Goal: Transaction & Acquisition: Download file/media

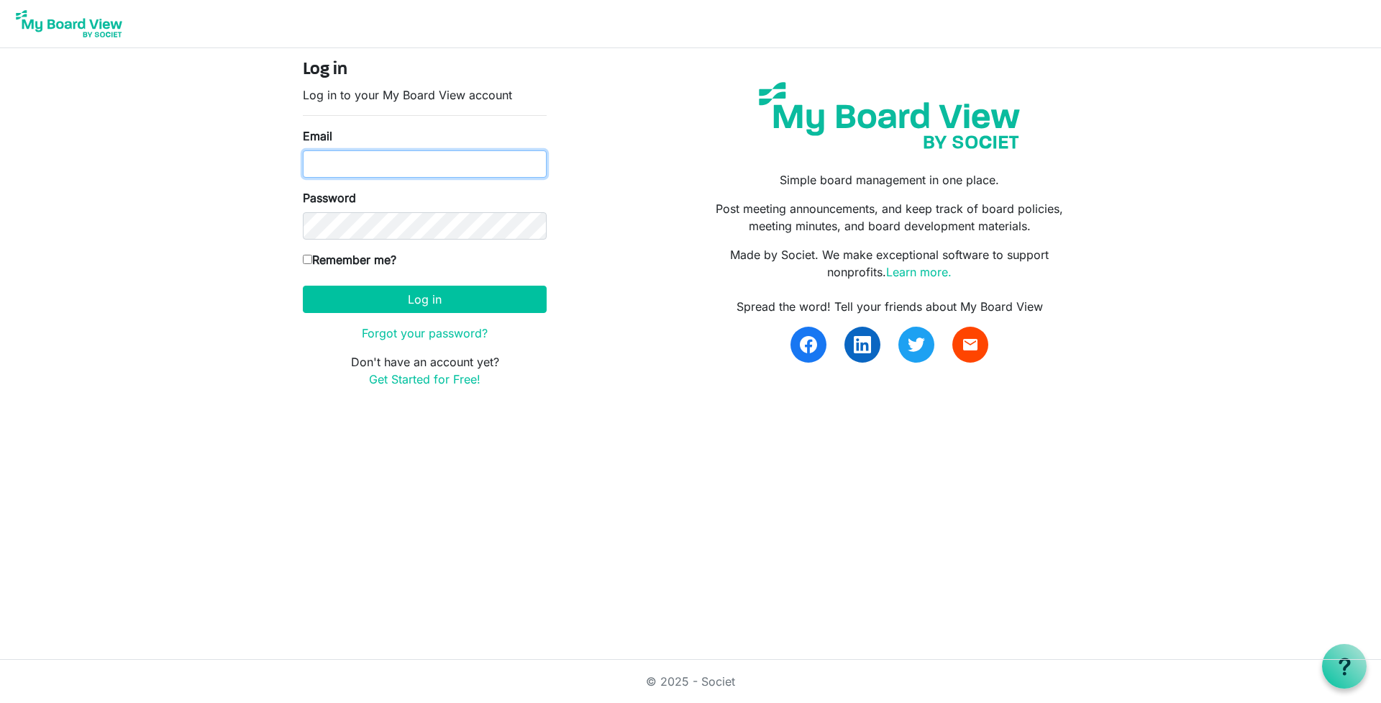
click at [356, 165] on input "Email" at bounding box center [425, 163] width 244 height 27
type input "ERIKADEUTSCH@GMAIL.COM"
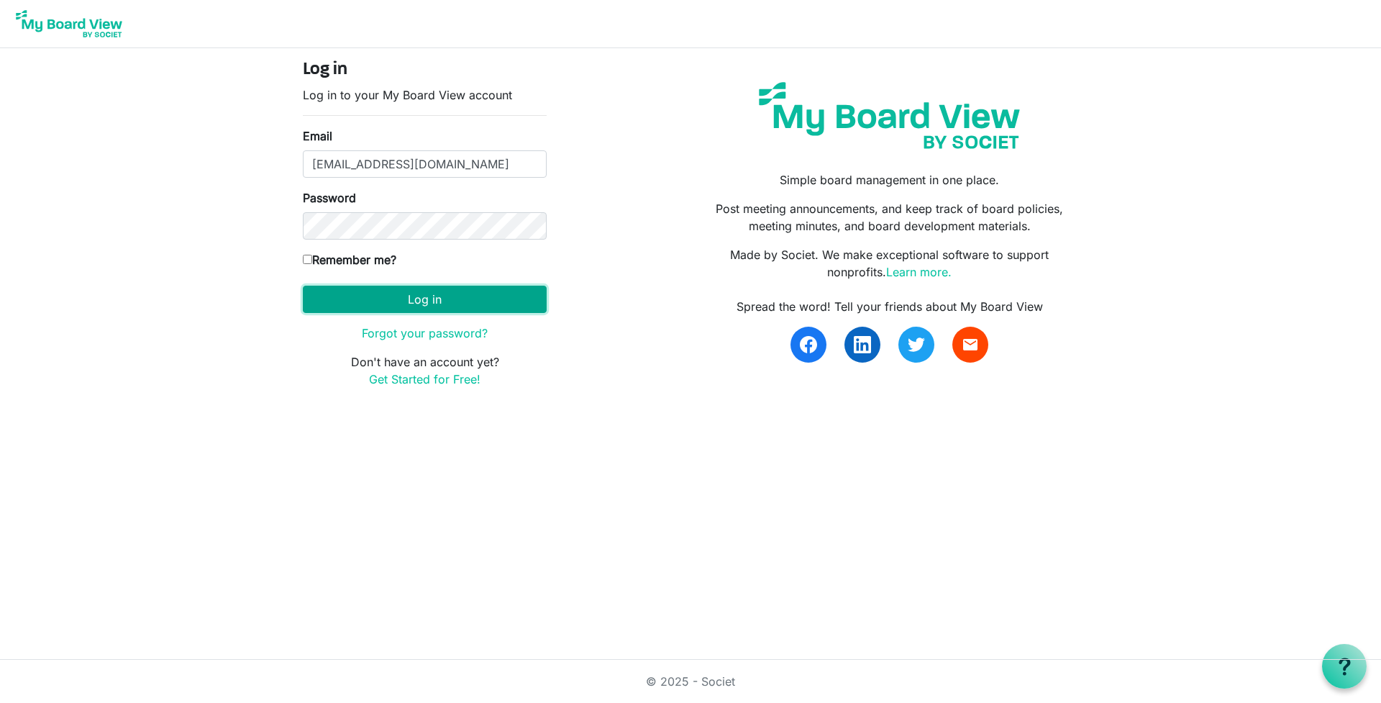
click at [369, 296] on button "Log in" at bounding box center [425, 299] width 244 height 27
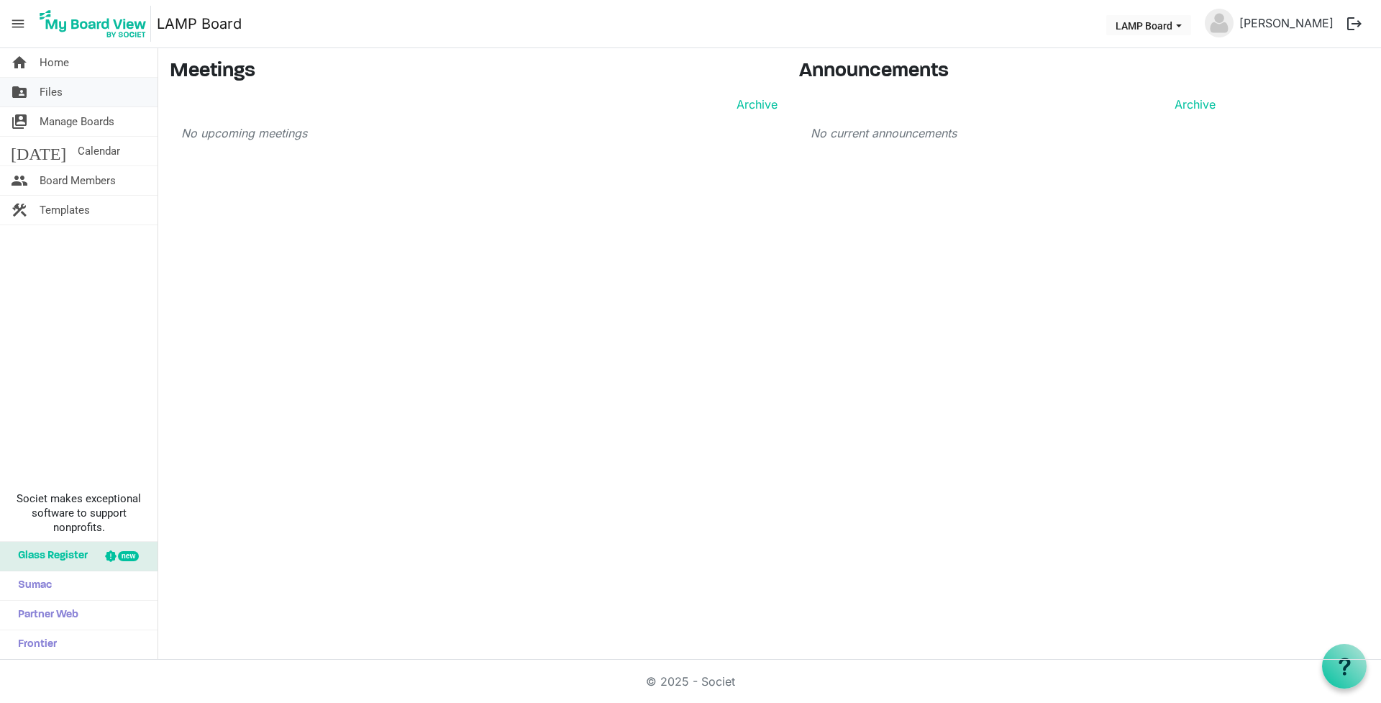
click at [41, 91] on span "Files" at bounding box center [51, 92] width 23 height 29
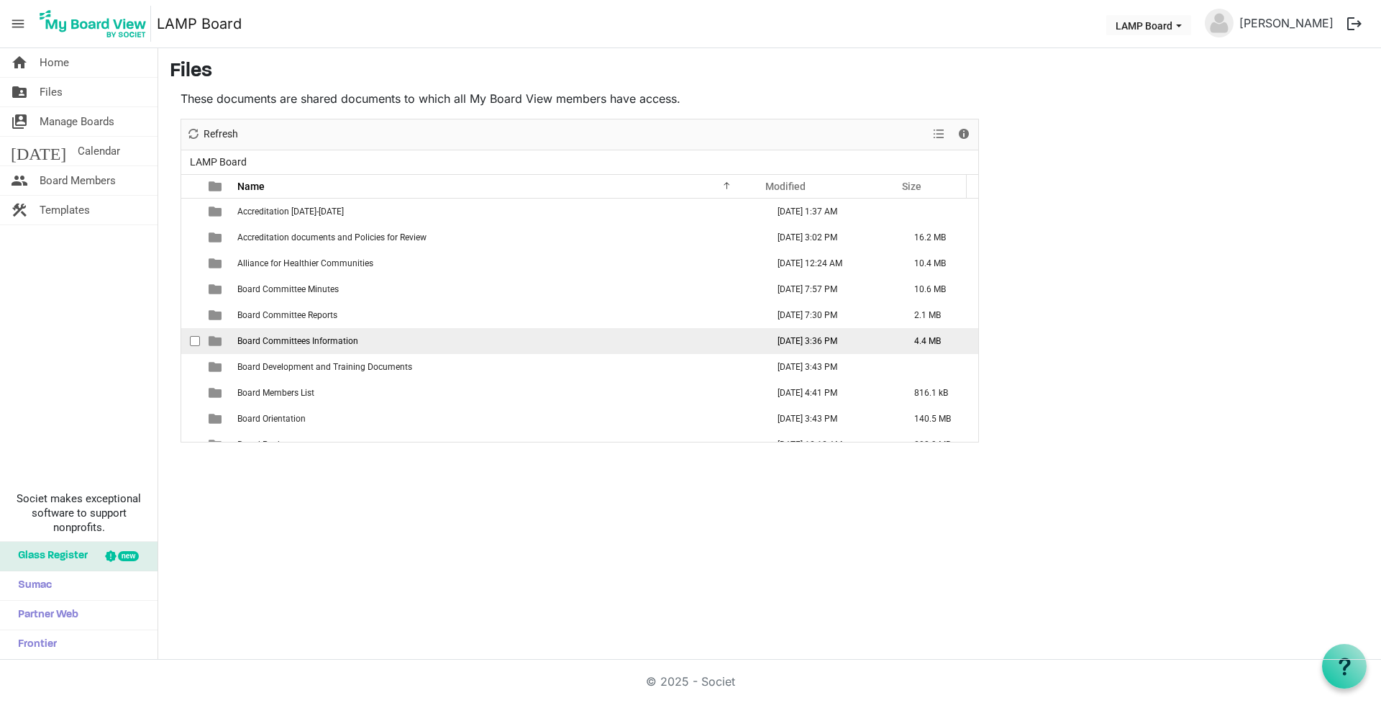
scroll to position [72, 0]
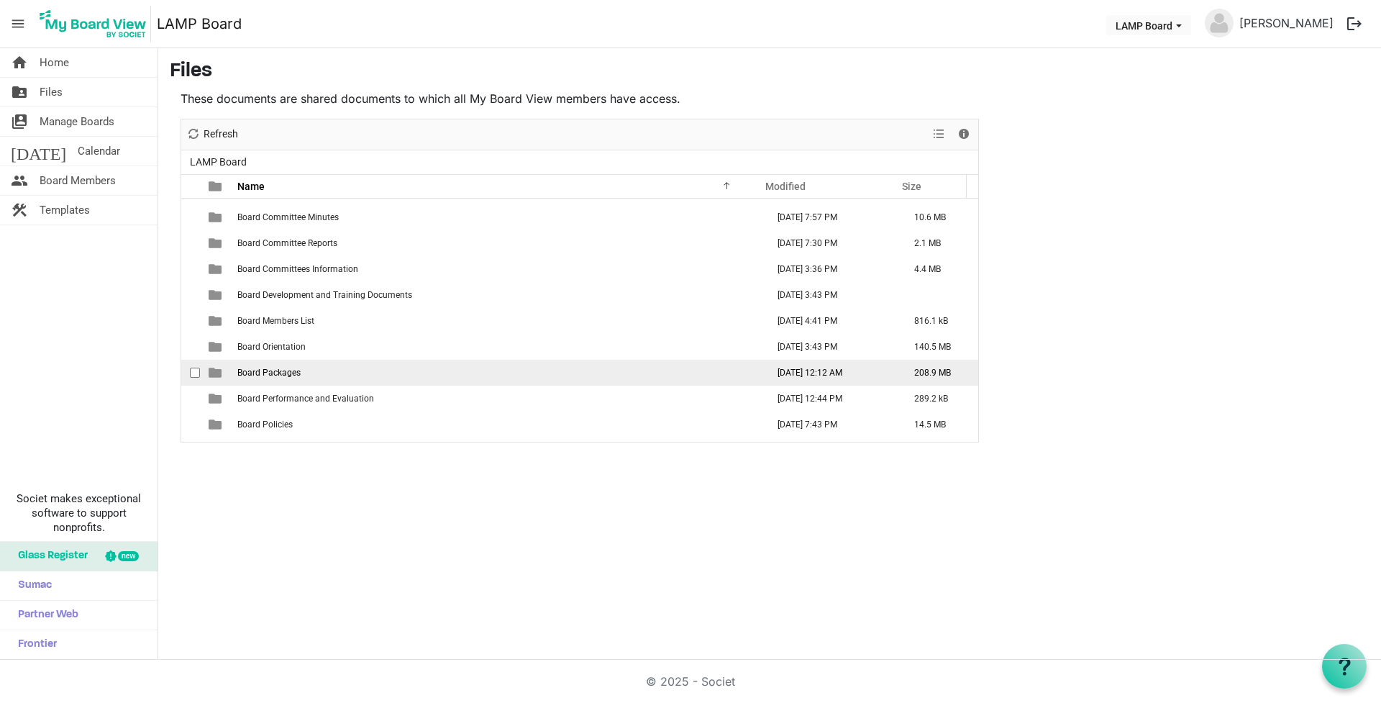
click at [275, 371] on span "Board Packages" at bounding box center [268, 373] width 63 height 10
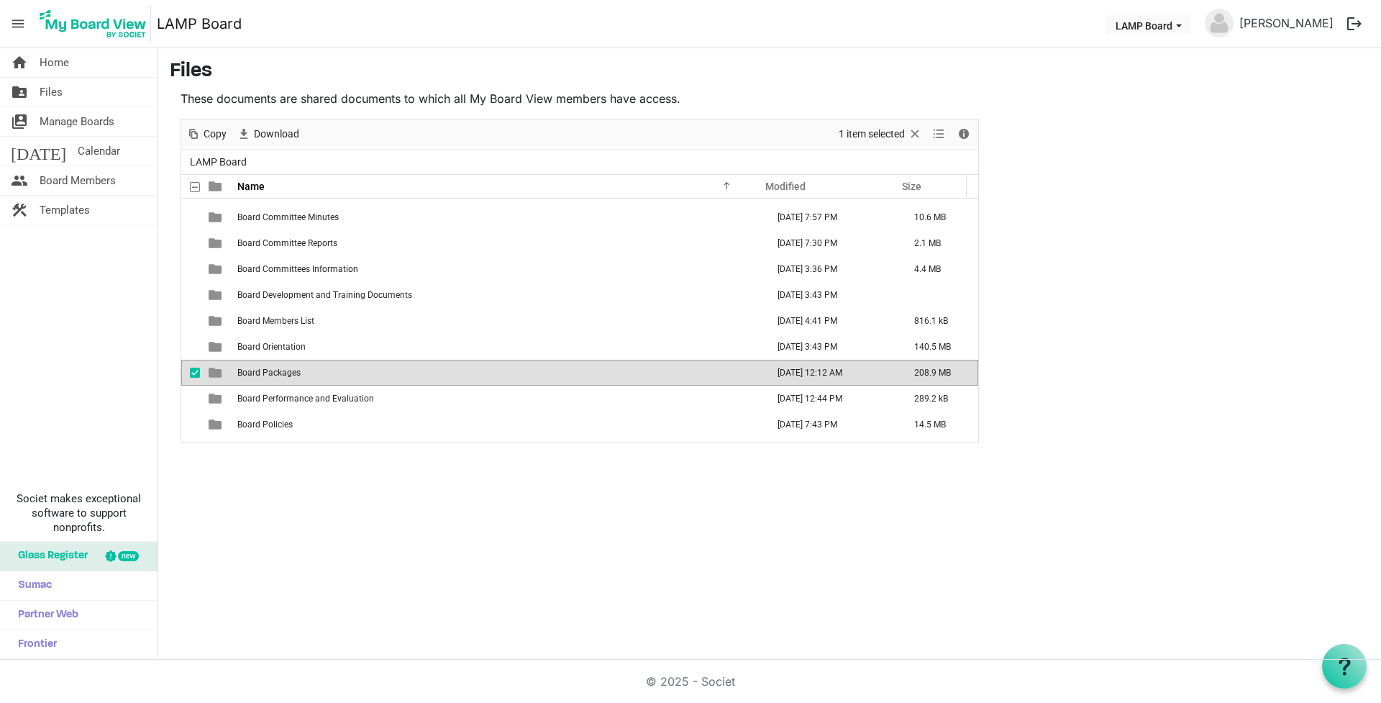
click at [275, 371] on span "Board Packages" at bounding box center [268, 373] width 63 height 10
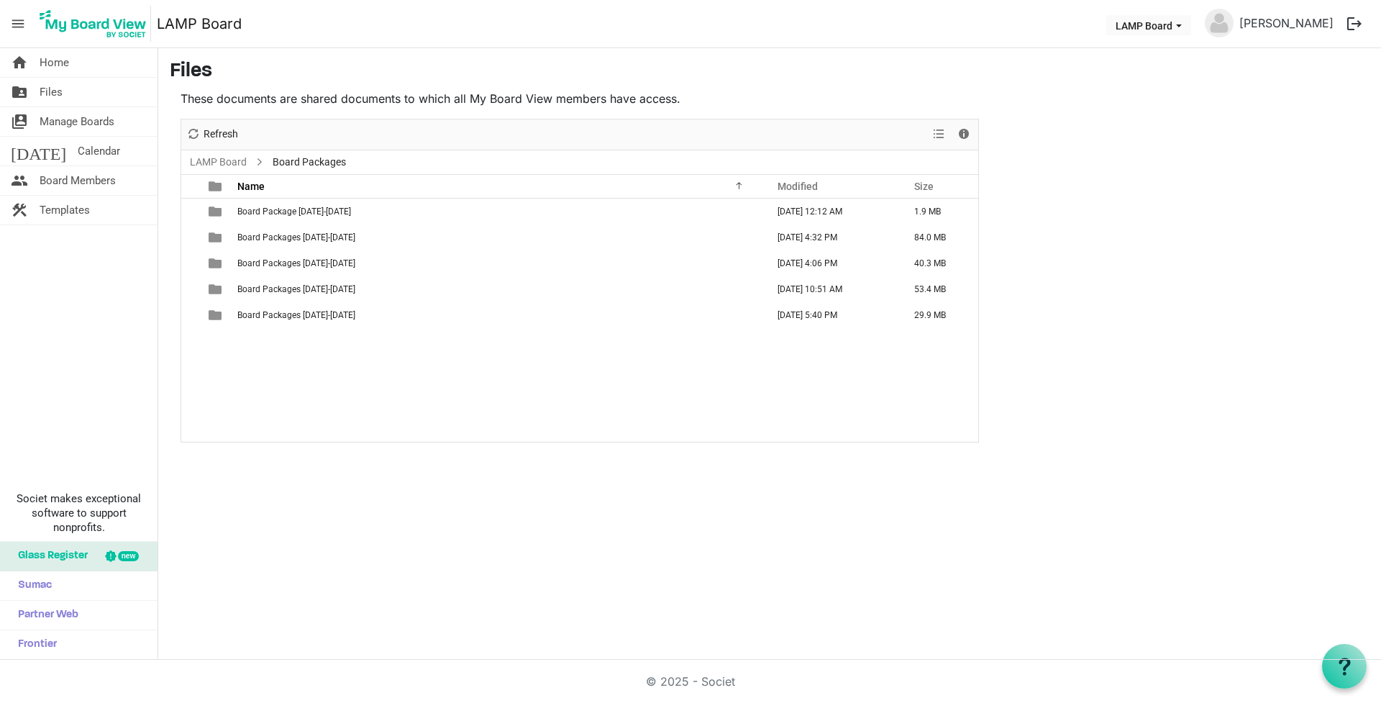
scroll to position [0, 0]
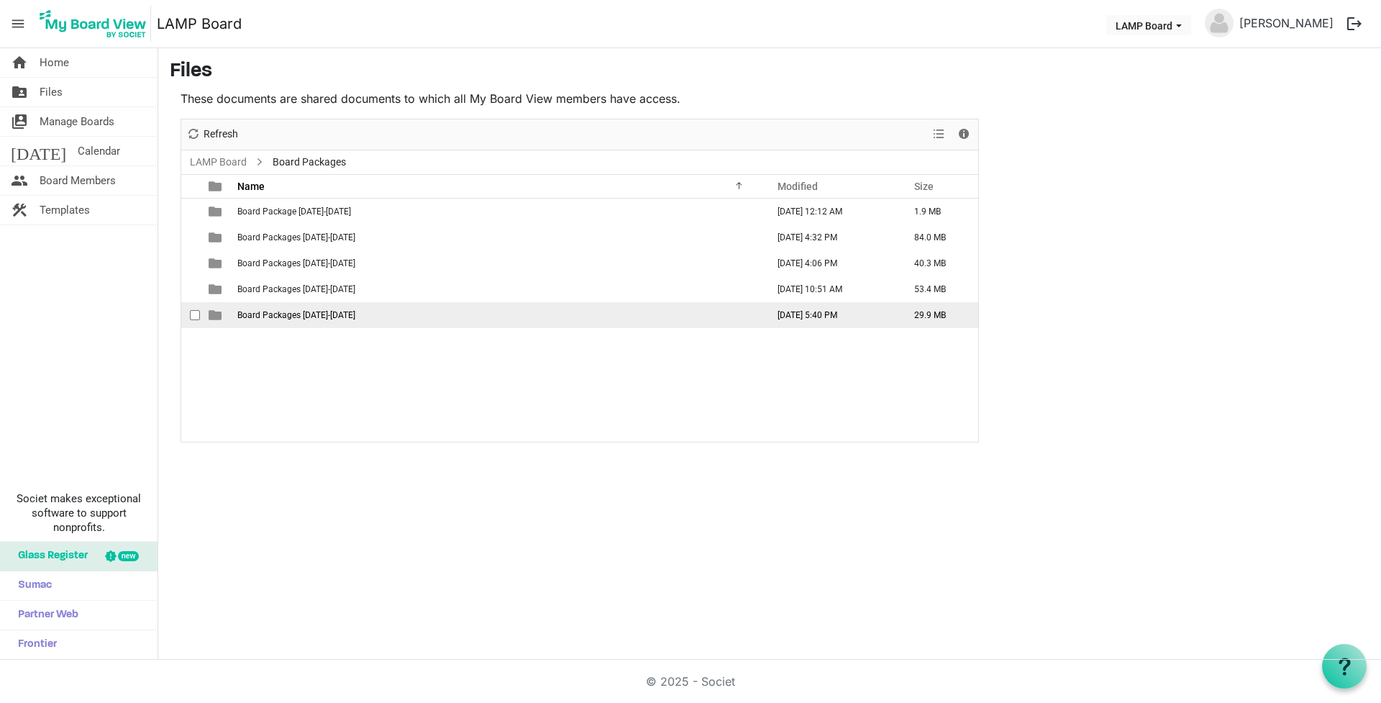
click at [256, 314] on span "Board Packages [DATE]-[DATE]" at bounding box center [296, 315] width 118 height 10
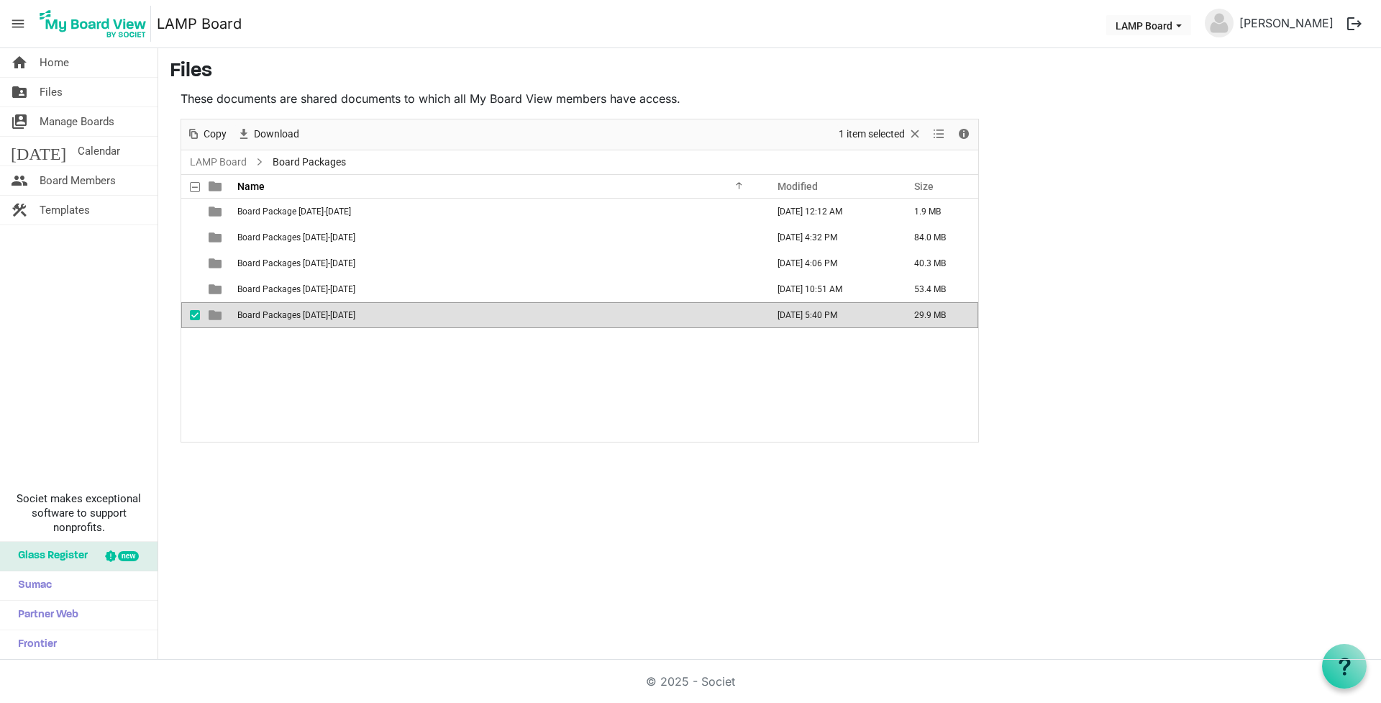
click at [256, 314] on span "Board Packages [DATE]-[DATE]" at bounding box center [296, 315] width 118 height 10
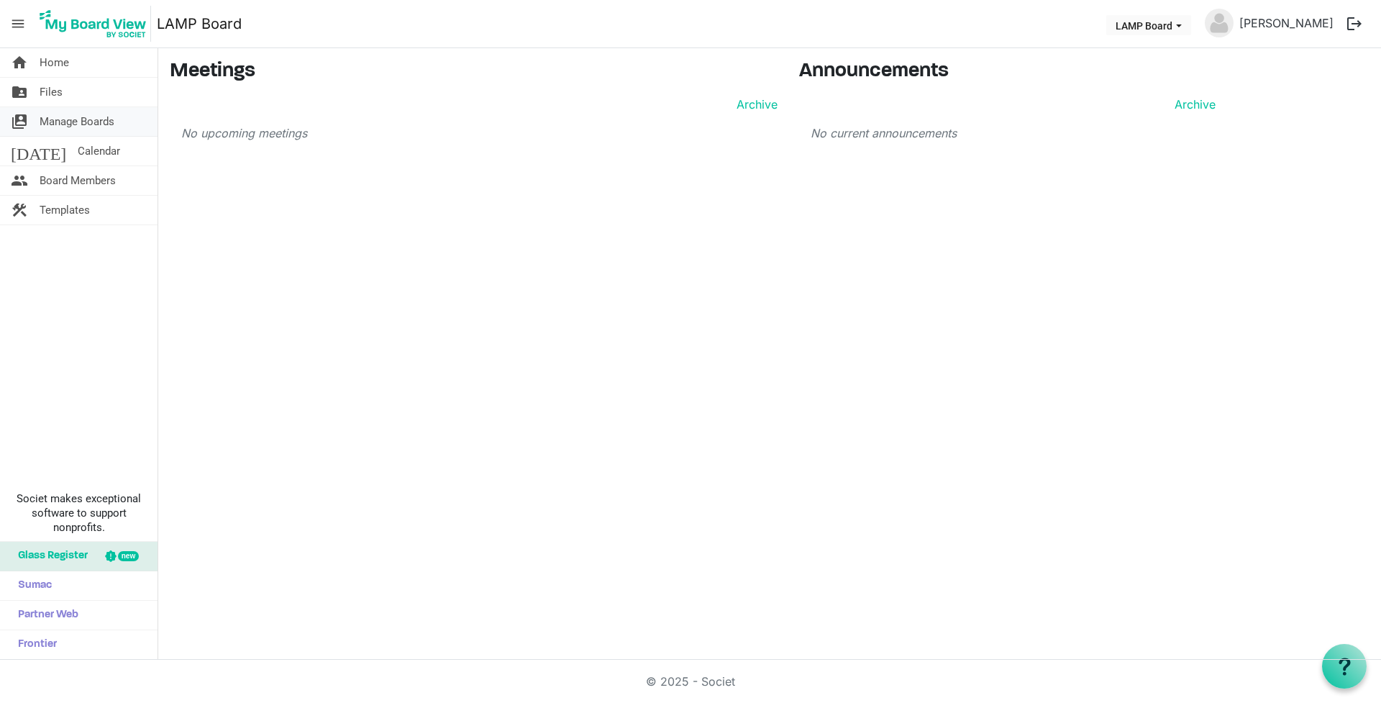
click at [73, 129] on span "Manage Boards" at bounding box center [77, 121] width 75 height 29
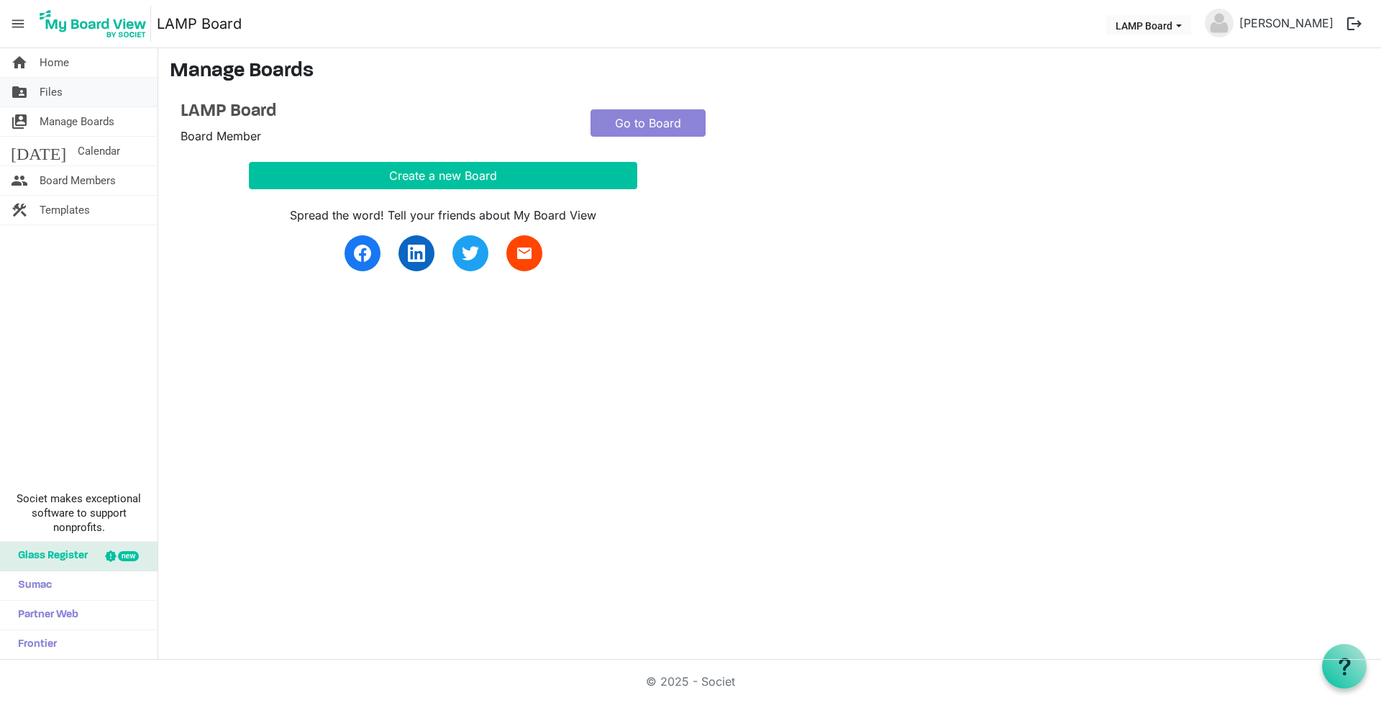
click at [52, 90] on span "Files" at bounding box center [51, 92] width 23 height 29
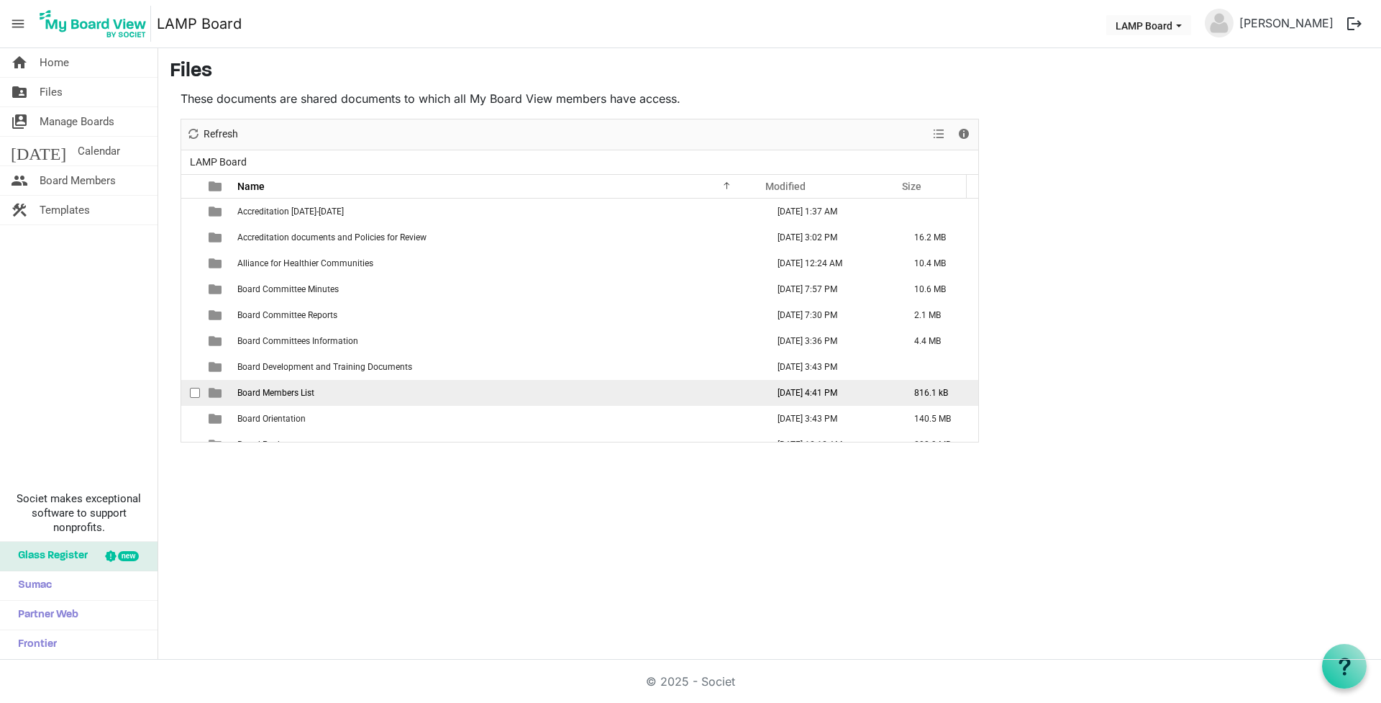
scroll to position [72, 0]
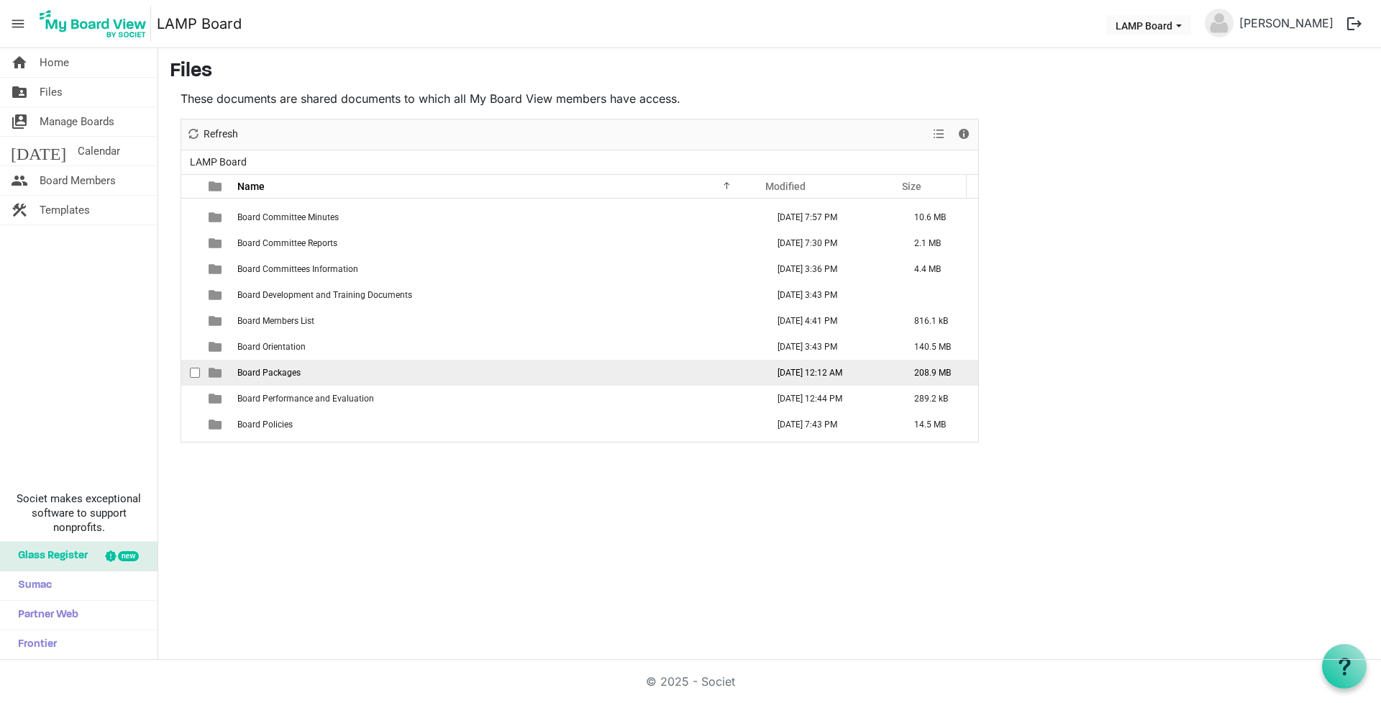
click at [276, 368] on span "Board Packages" at bounding box center [268, 373] width 63 height 10
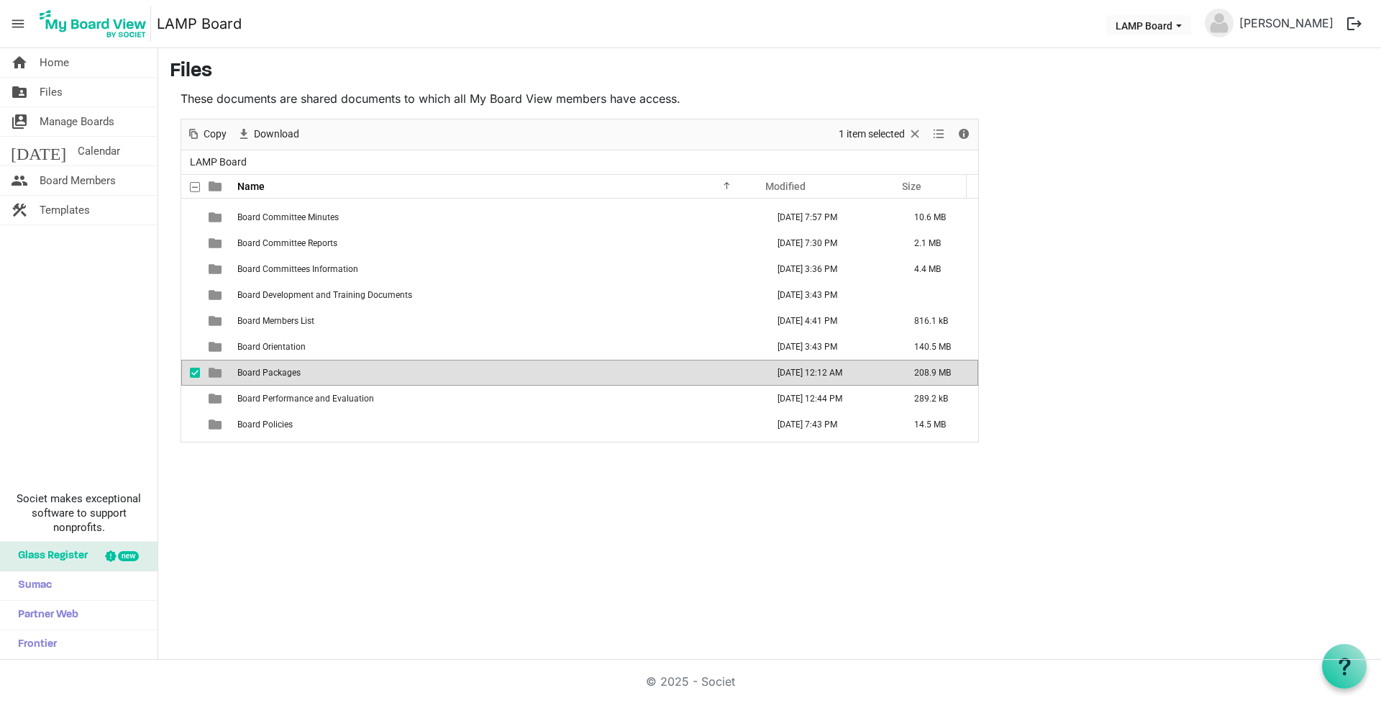
click at [276, 368] on span "Board Packages" at bounding box center [268, 373] width 63 height 10
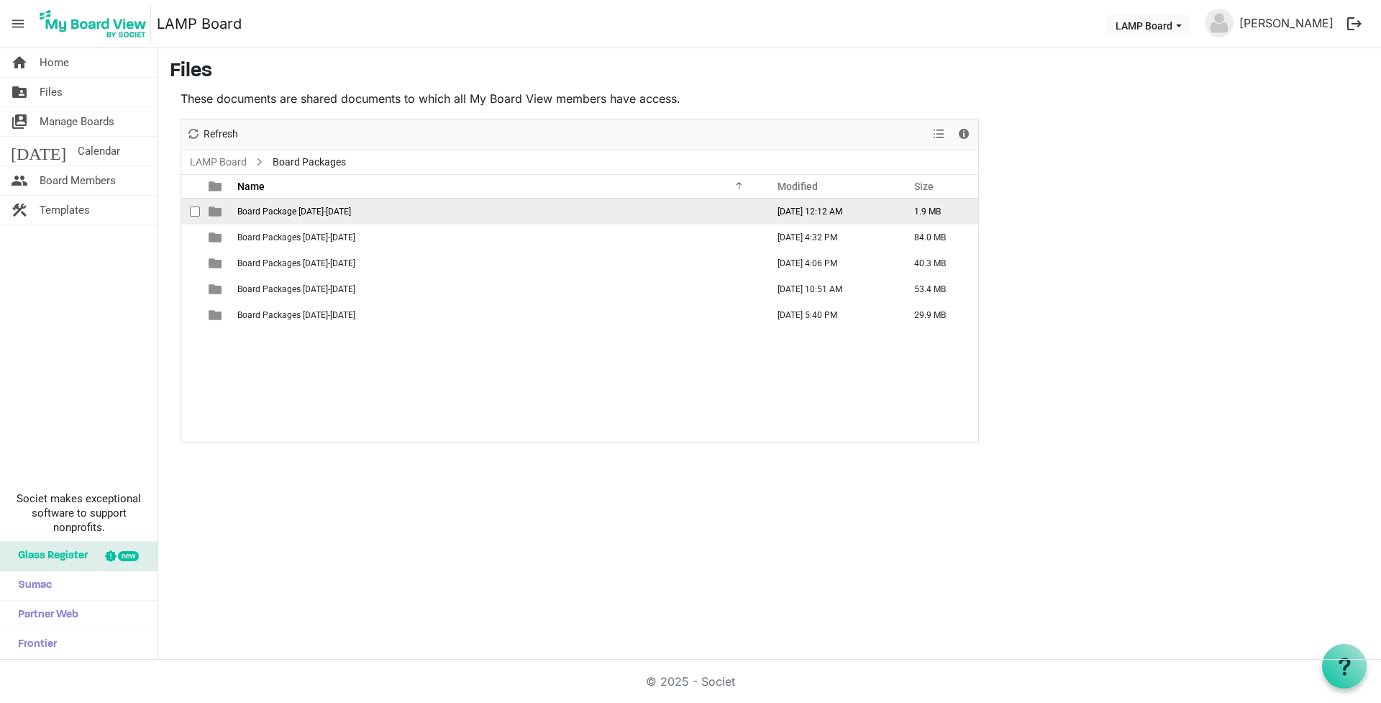
click at [278, 209] on span "Board Package [DATE]-[DATE]" at bounding box center [294, 211] width 114 height 10
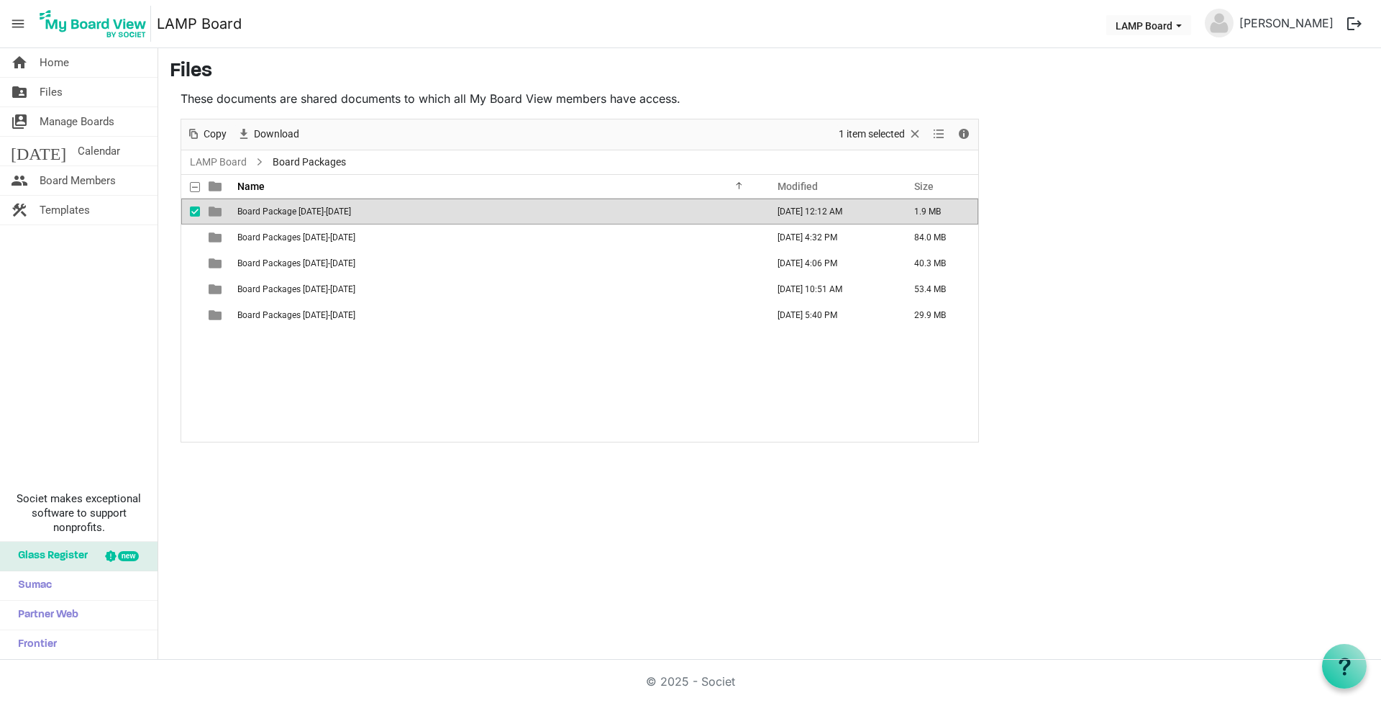
click at [278, 209] on span "Board Package [DATE]-[DATE]" at bounding box center [294, 211] width 114 height 10
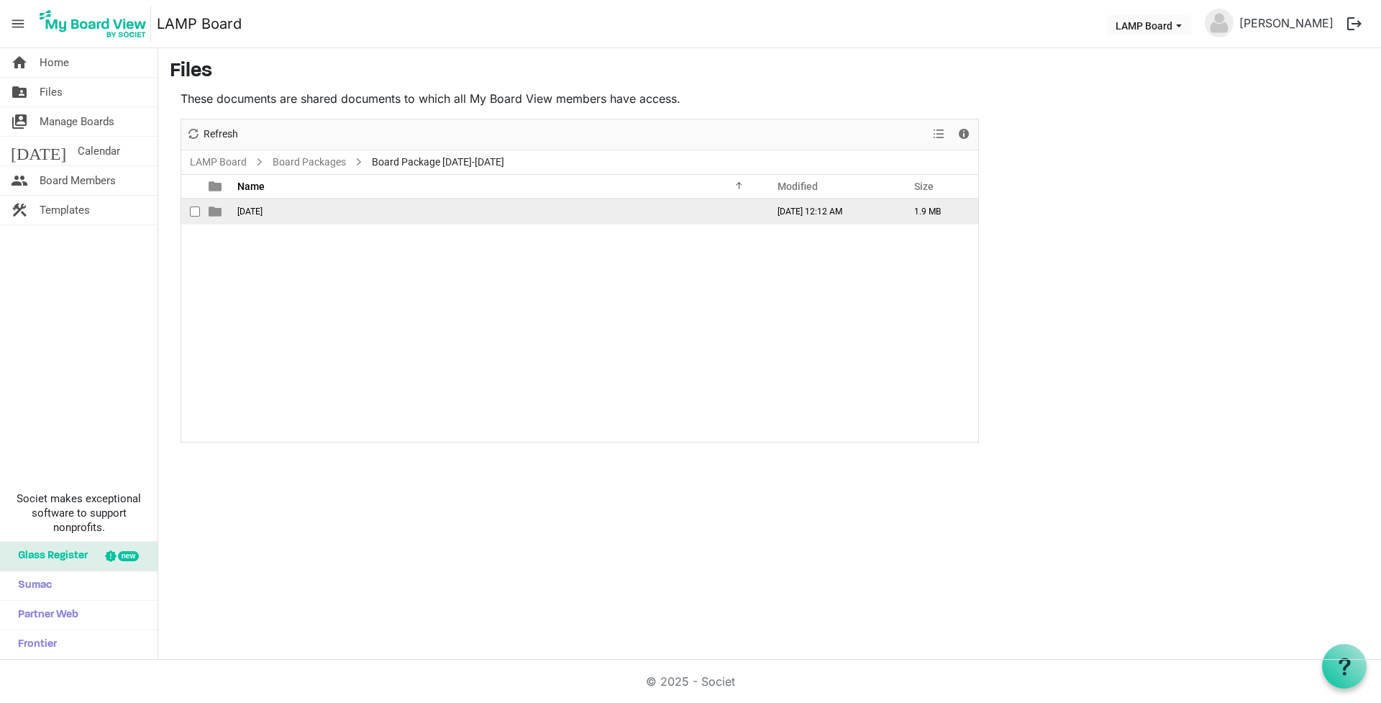
click at [263, 212] on span "[DATE]" at bounding box center [249, 211] width 25 height 10
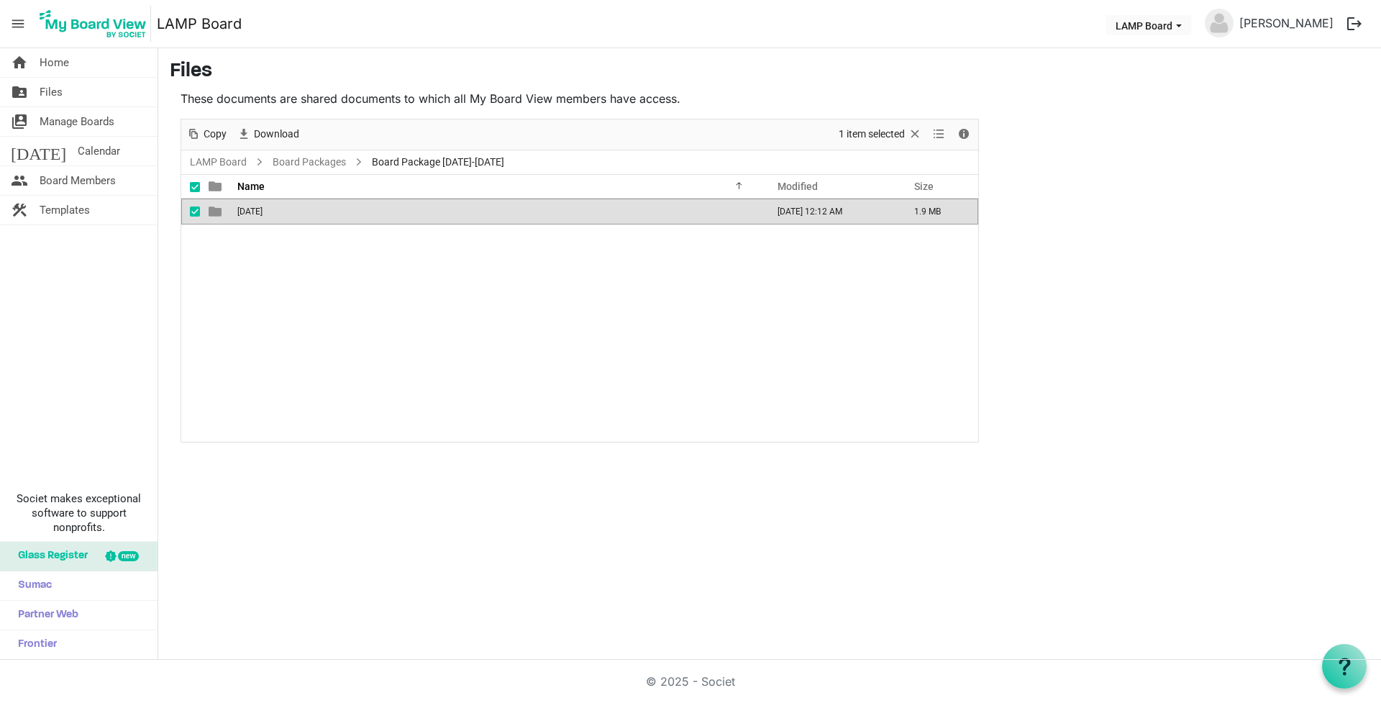
click at [263, 212] on span "[DATE]" at bounding box center [249, 211] width 25 height 10
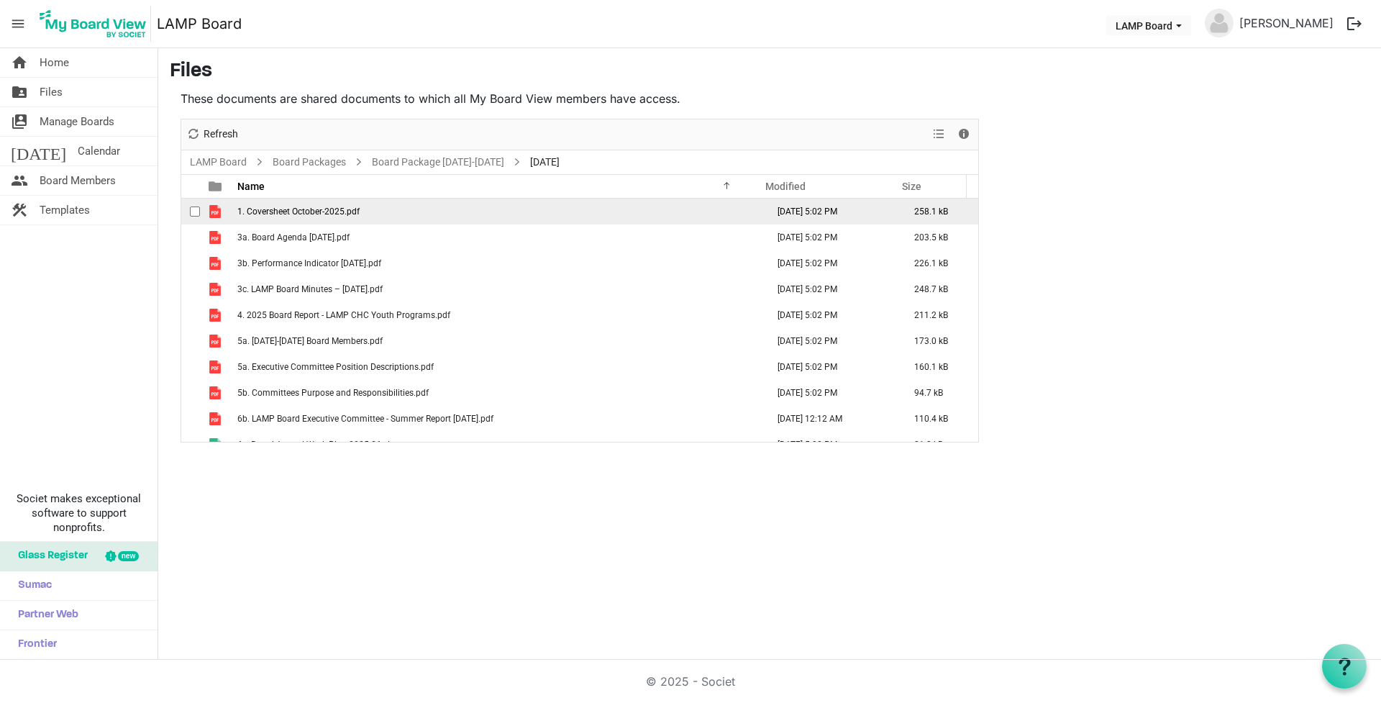
click at [196, 211] on span "checkbox" at bounding box center [195, 211] width 10 height 10
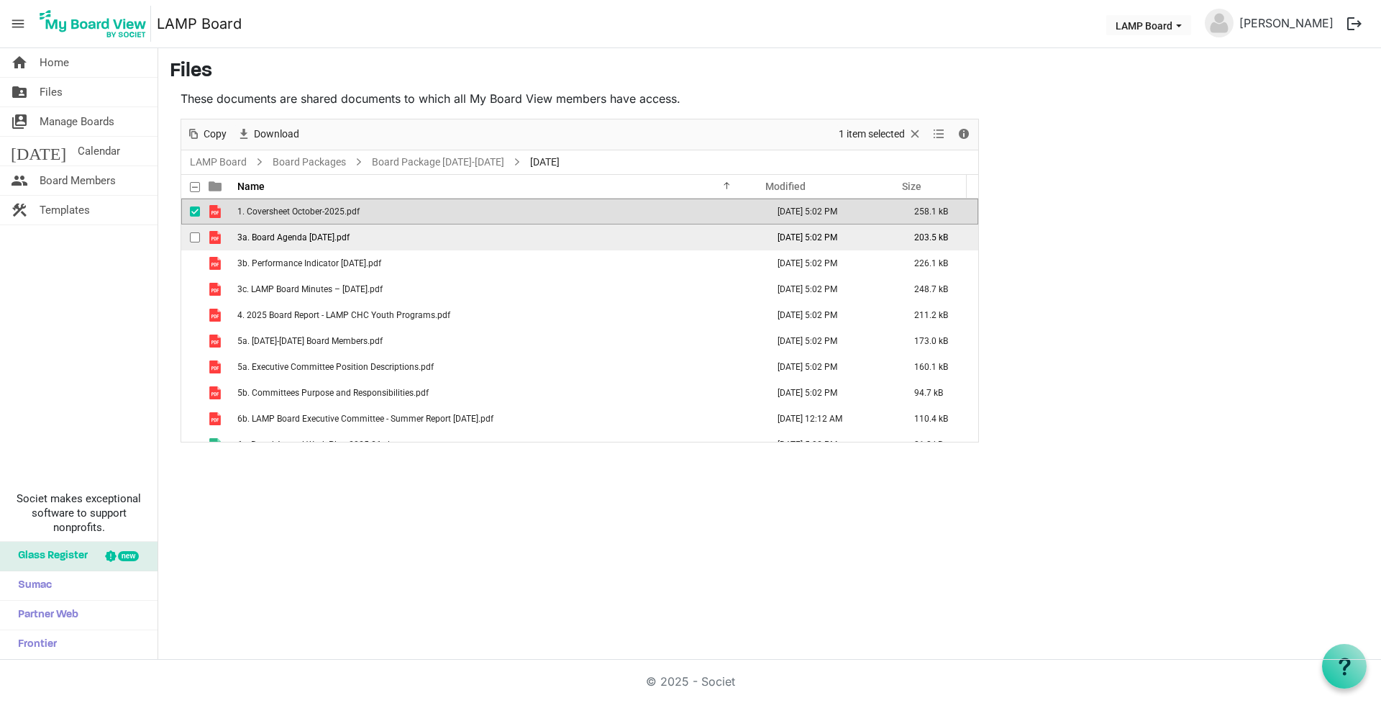
click at [194, 238] on span "checkbox" at bounding box center [195, 237] width 10 height 10
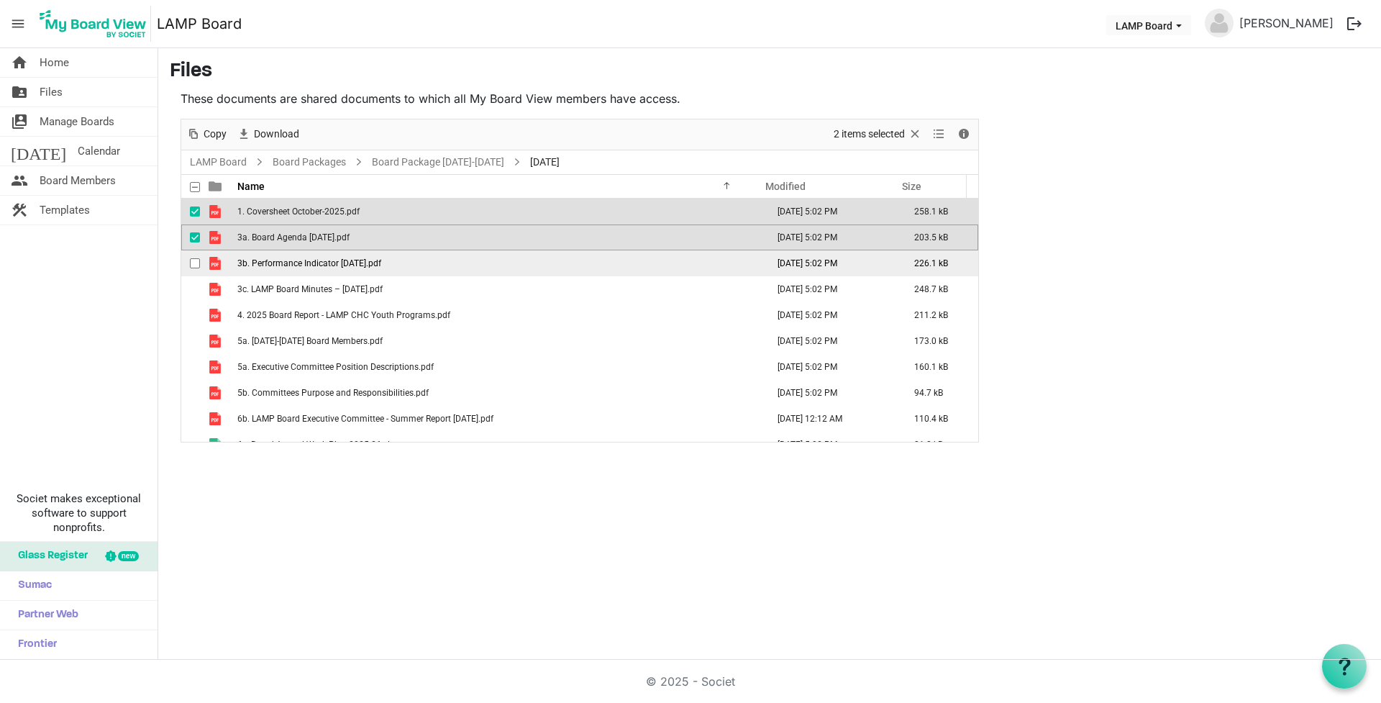
click at [196, 263] on span "checkbox" at bounding box center [195, 263] width 10 height 10
click at [191, 185] on span at bounding box center [195, 187] width 10 height 10
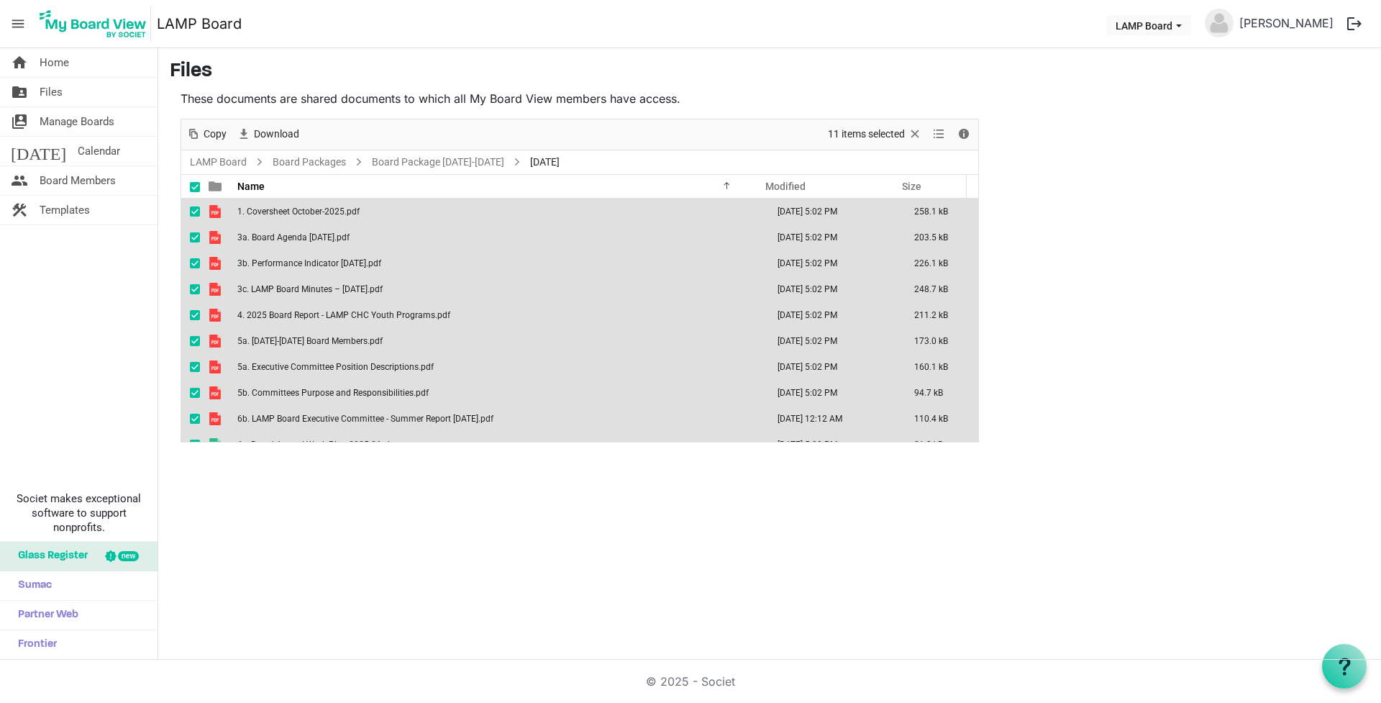
scroll to position [42, 0]
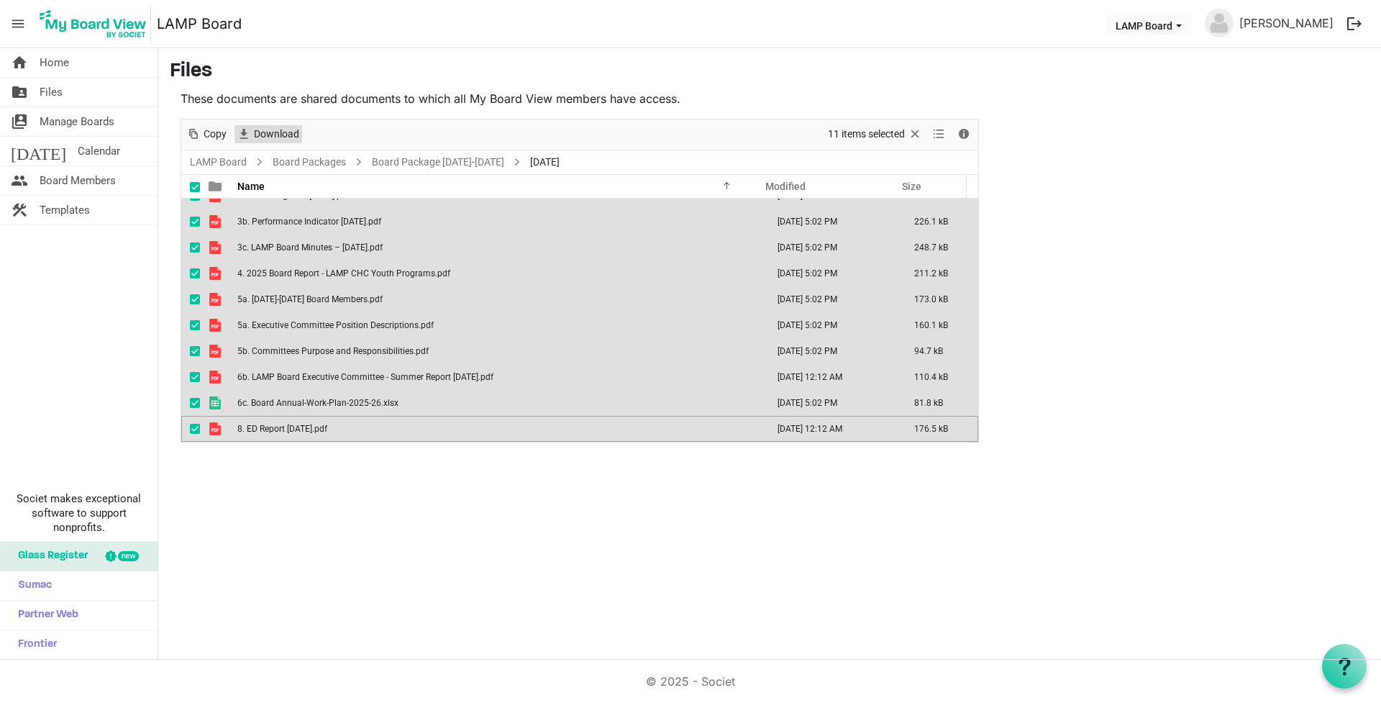
click at [265, 132] on span "Download" at bounding box center [277, 134] width 48 height 18
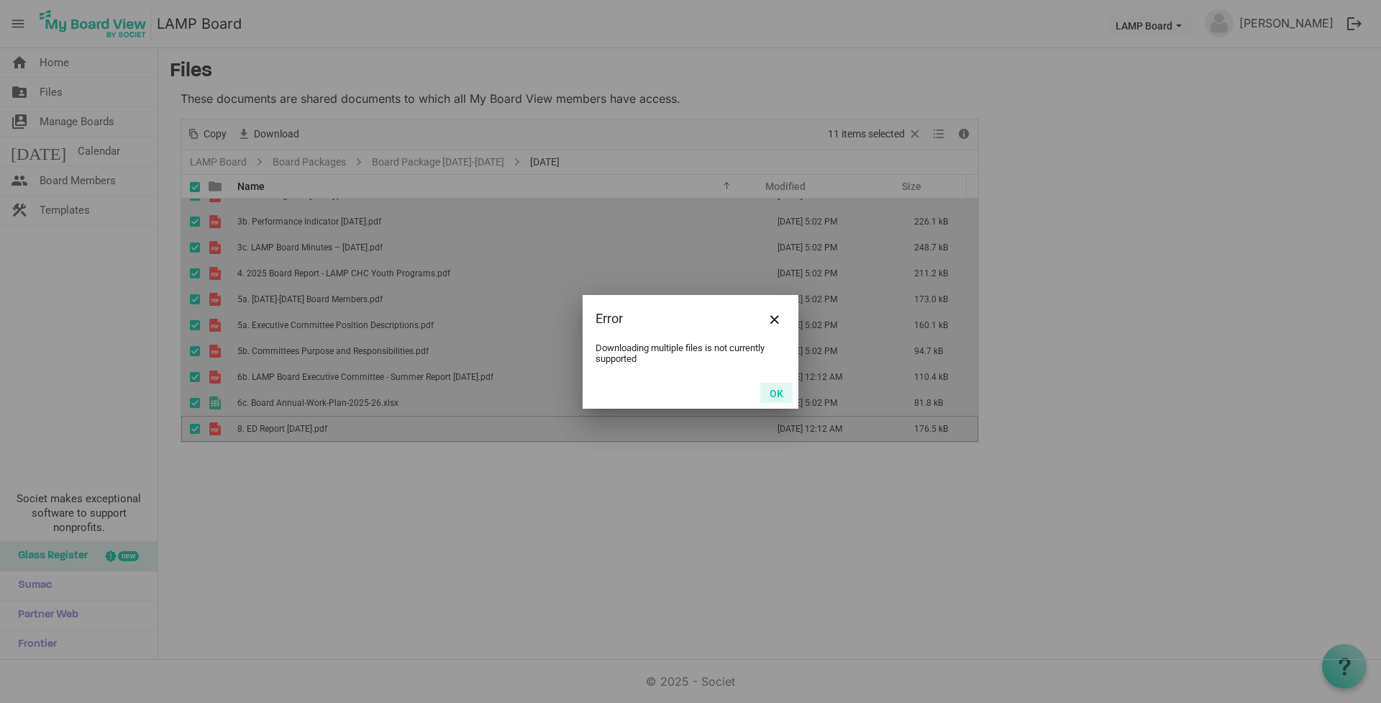
click at [776, 394] on button "OK" at bounding box center [776, 393] width 32 height 20
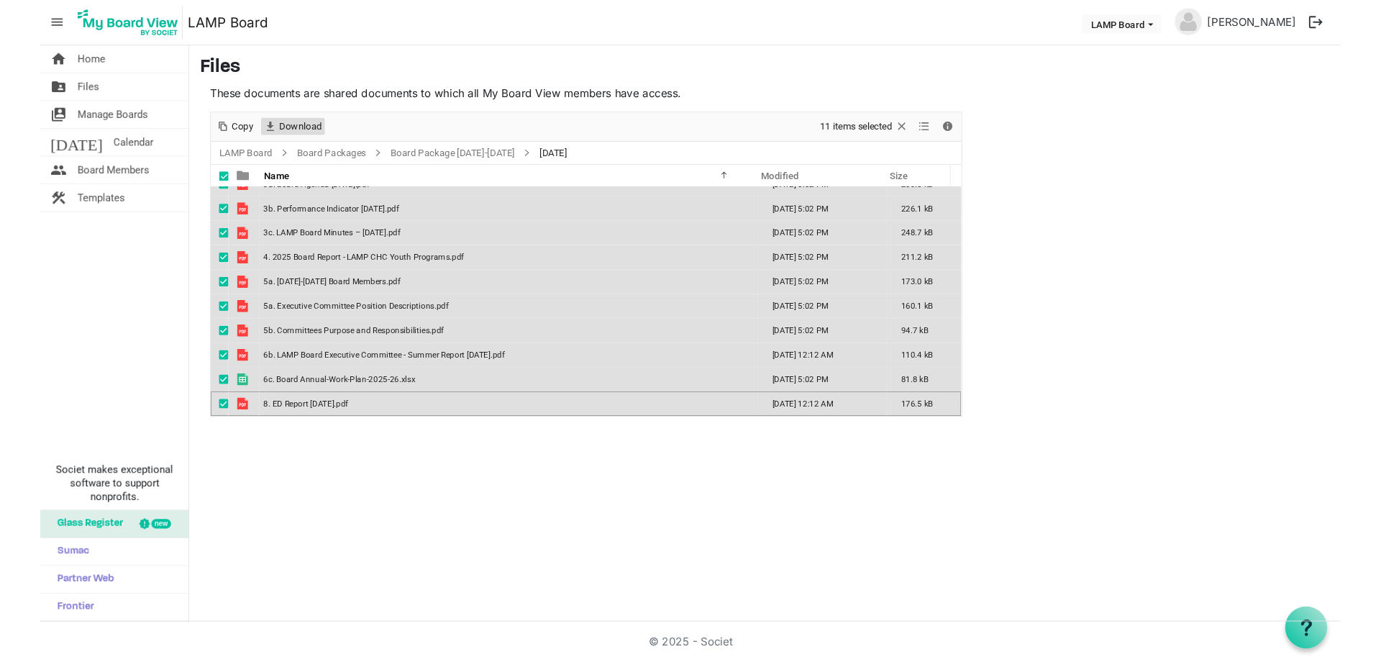
scroll to position [0, 0]
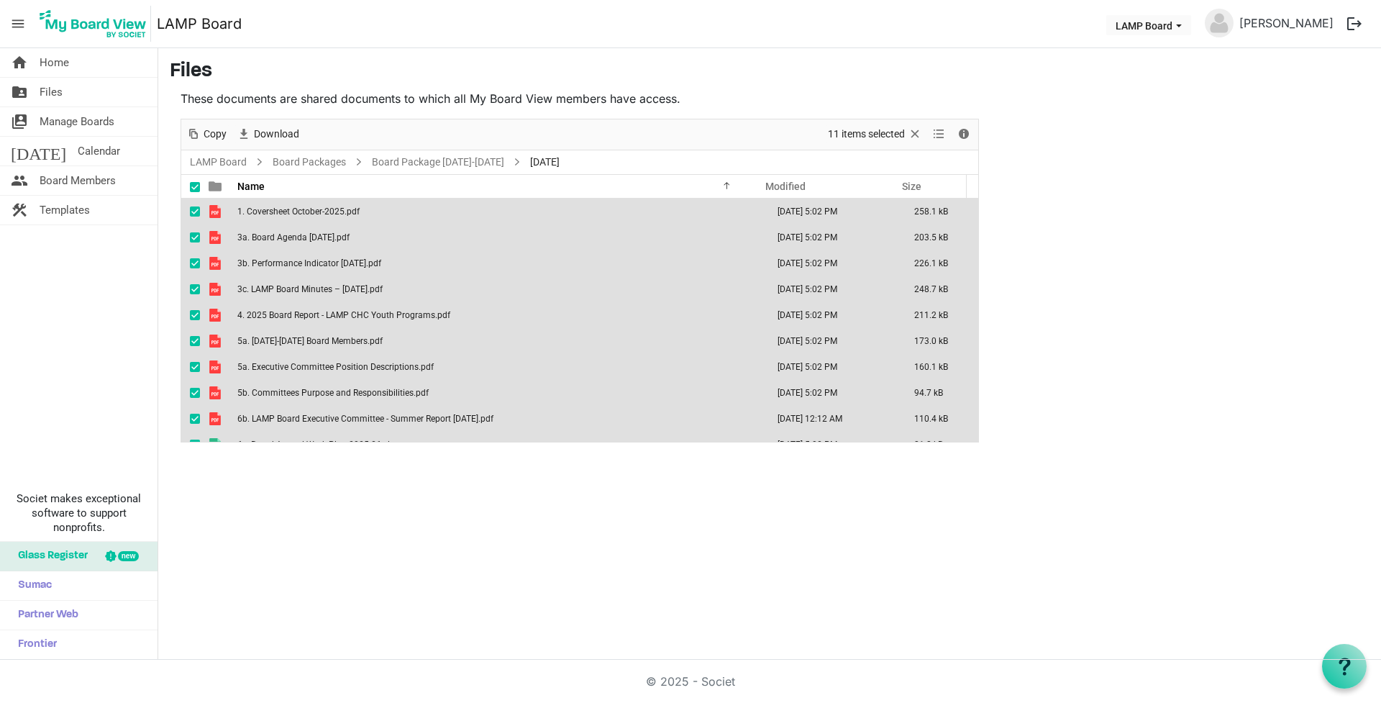
click at [194, 182] on span at bounding box center [195, 187] width 10 height 10
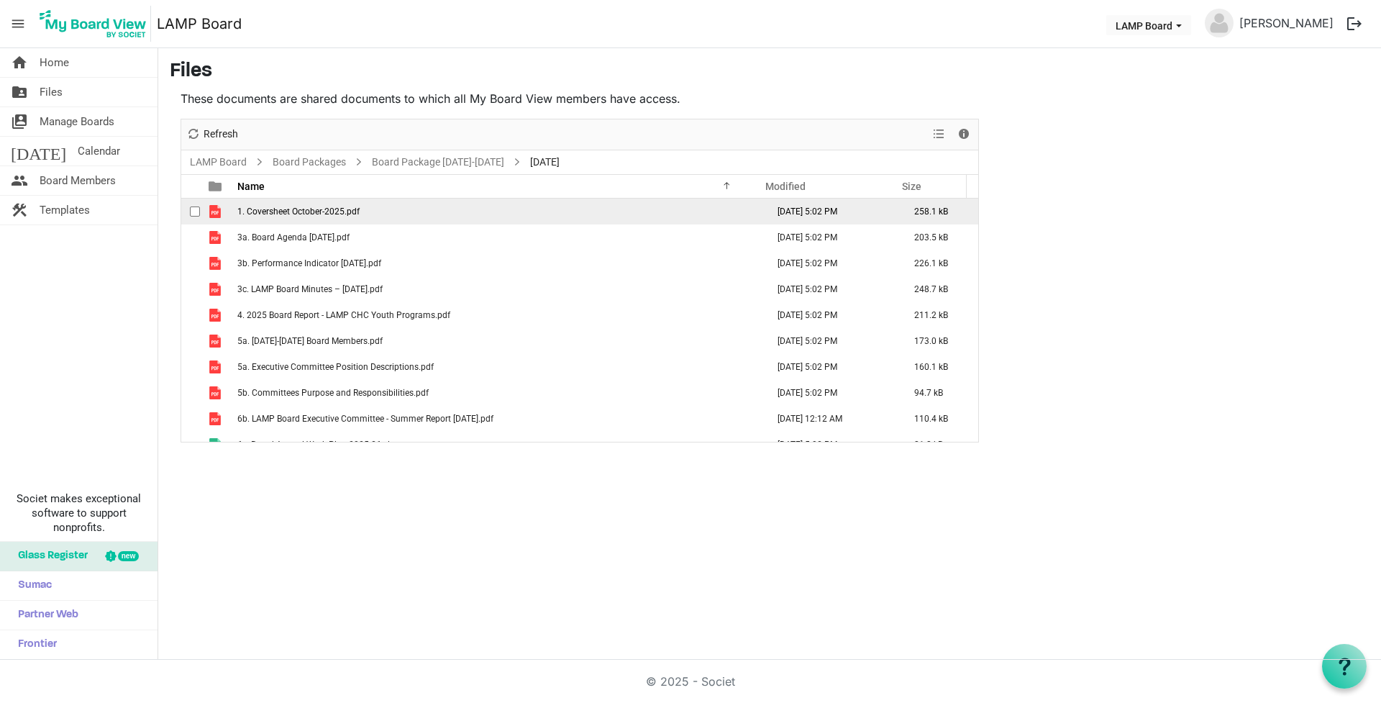
click at [262, 211] on span "1. Coversheet October-2025.pdf" at bounding box center [298, 211] width 122 height 10
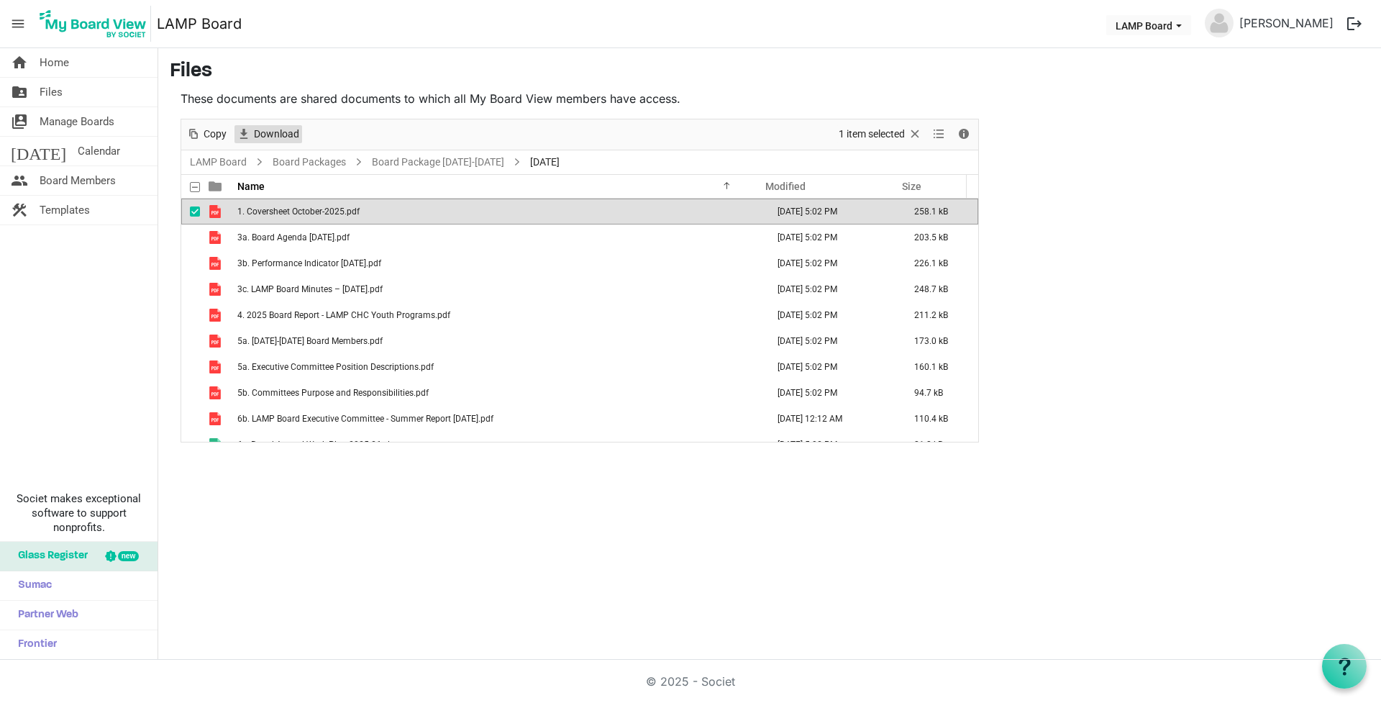
click at [271, 131] on span "Download" at bounding box center [277, 134] width 48 height 18
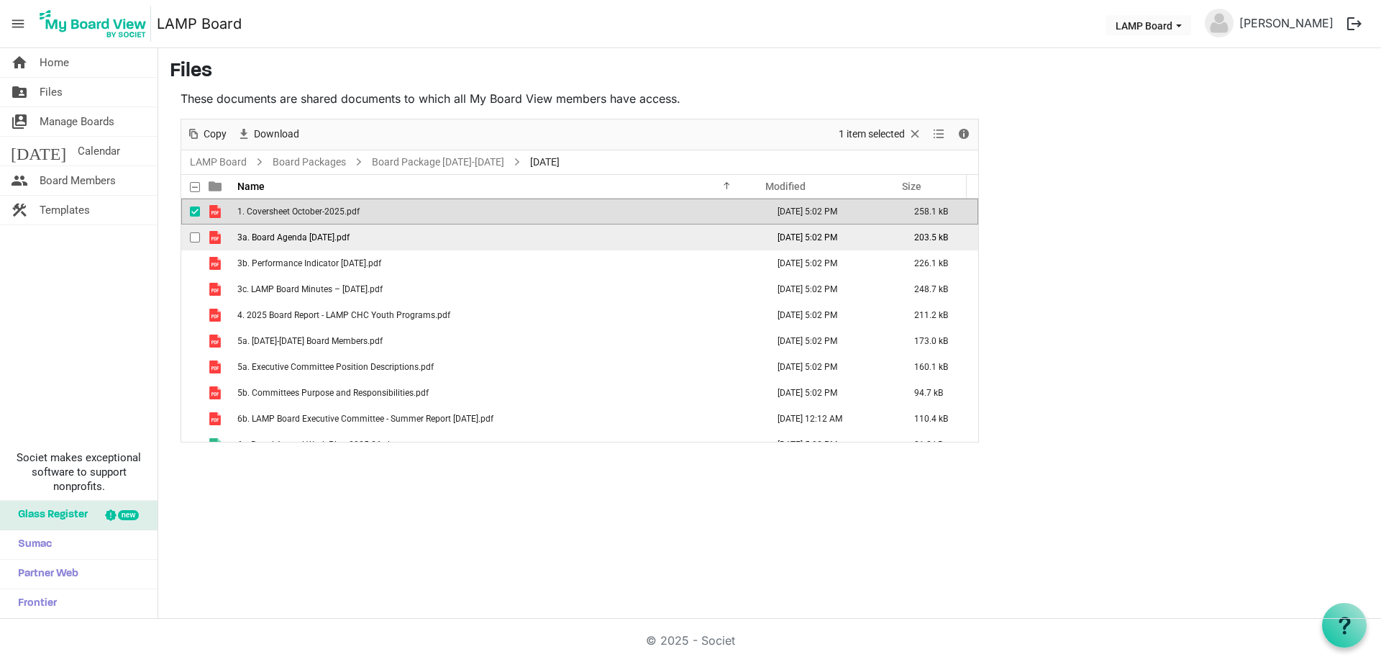
click at [195, 238] on span "checkbox" at bounding box center [195, 237] width 10 height 10
click at [194, 213] on span "checkbox" at bounding box center [195, 211] width 10 height 10
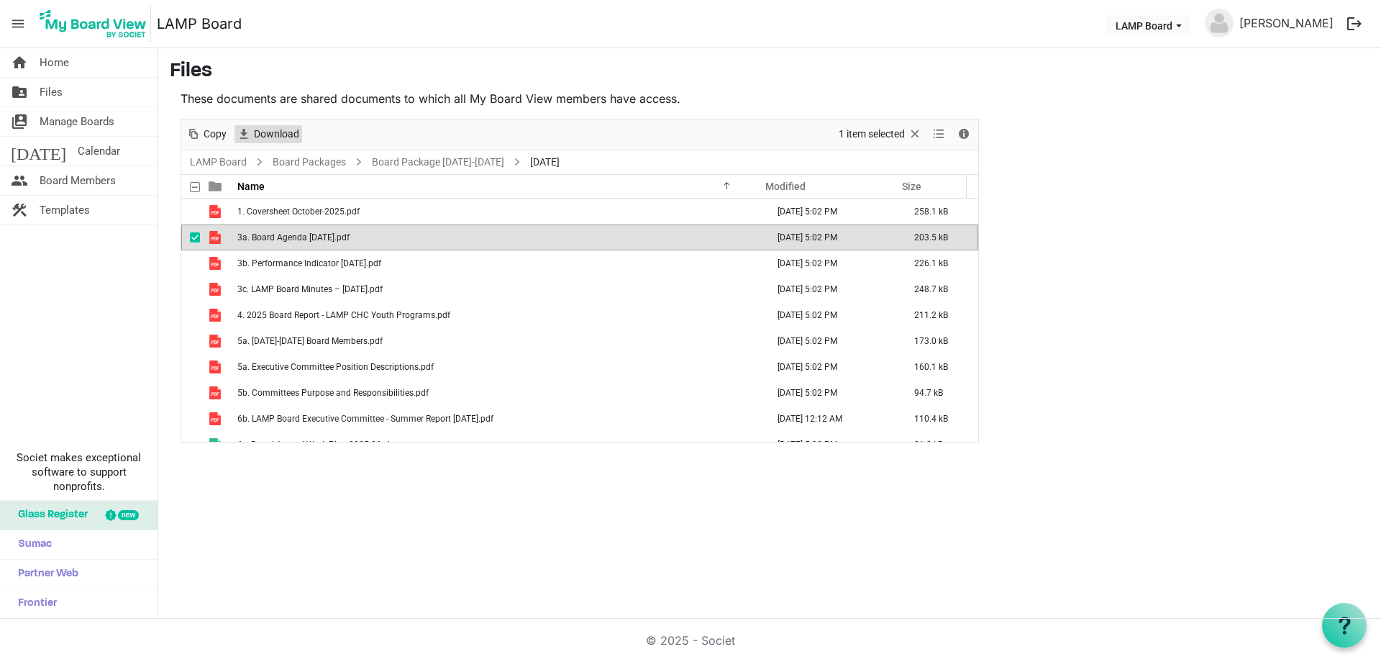
click at [266, 134] on span "Download" at bounding box center [277, 134] width 48 height 18
click at [194, 263] on span "checkbox" at bounding box center [195, 263] width 10 height 10
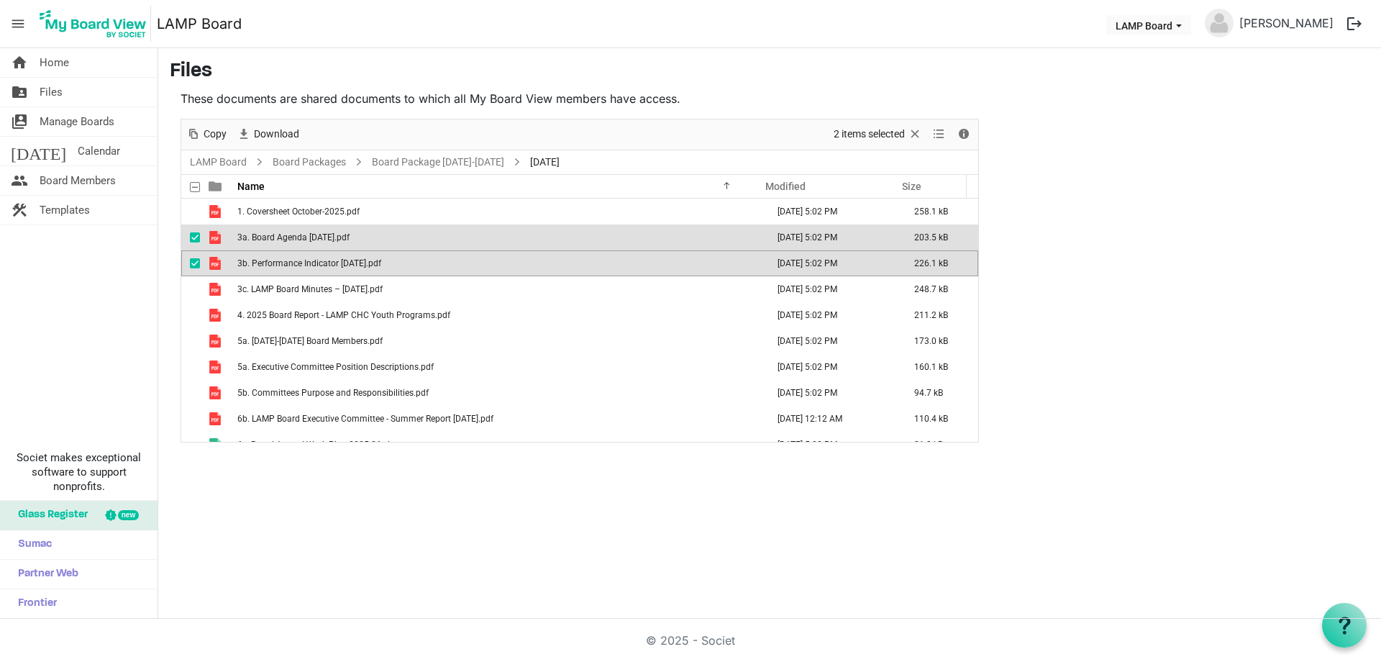
click at [195, 242] on span "checkbox" at bounding box center [195, 237] width 10 height 10
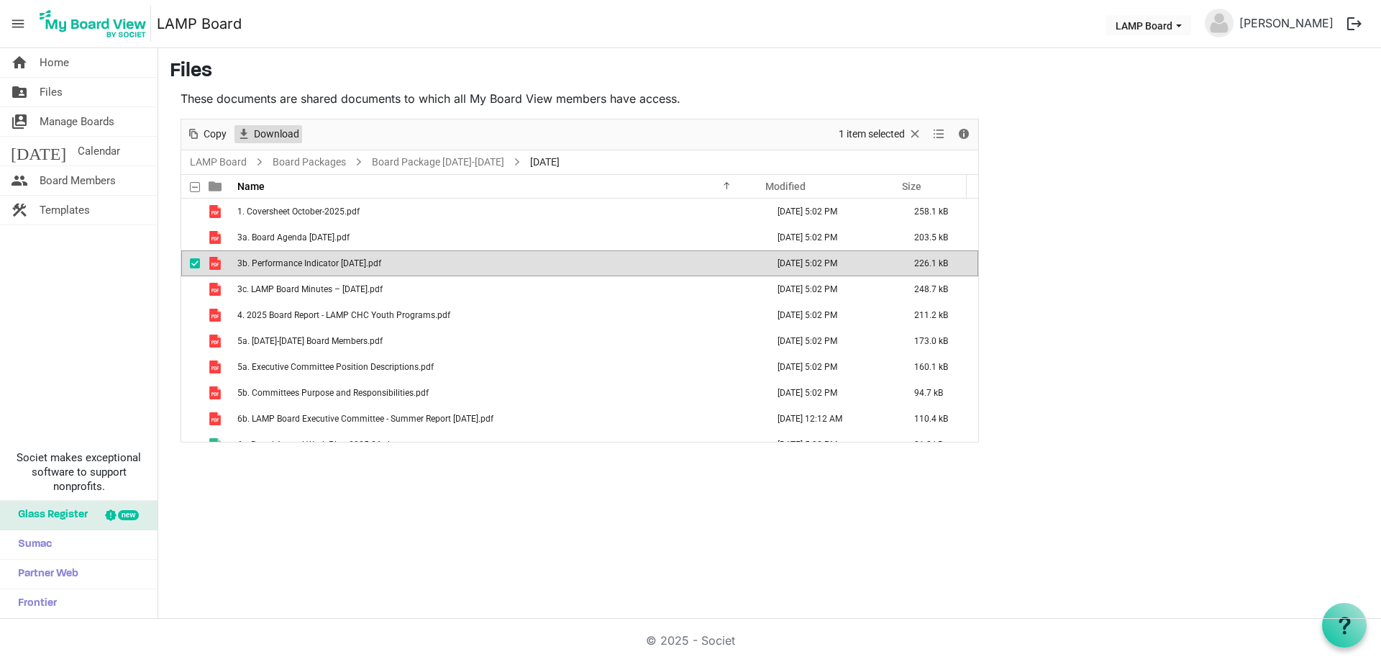
click at [260, 136] on span "Download" at bounding box center [277, 134] width 48 height 18
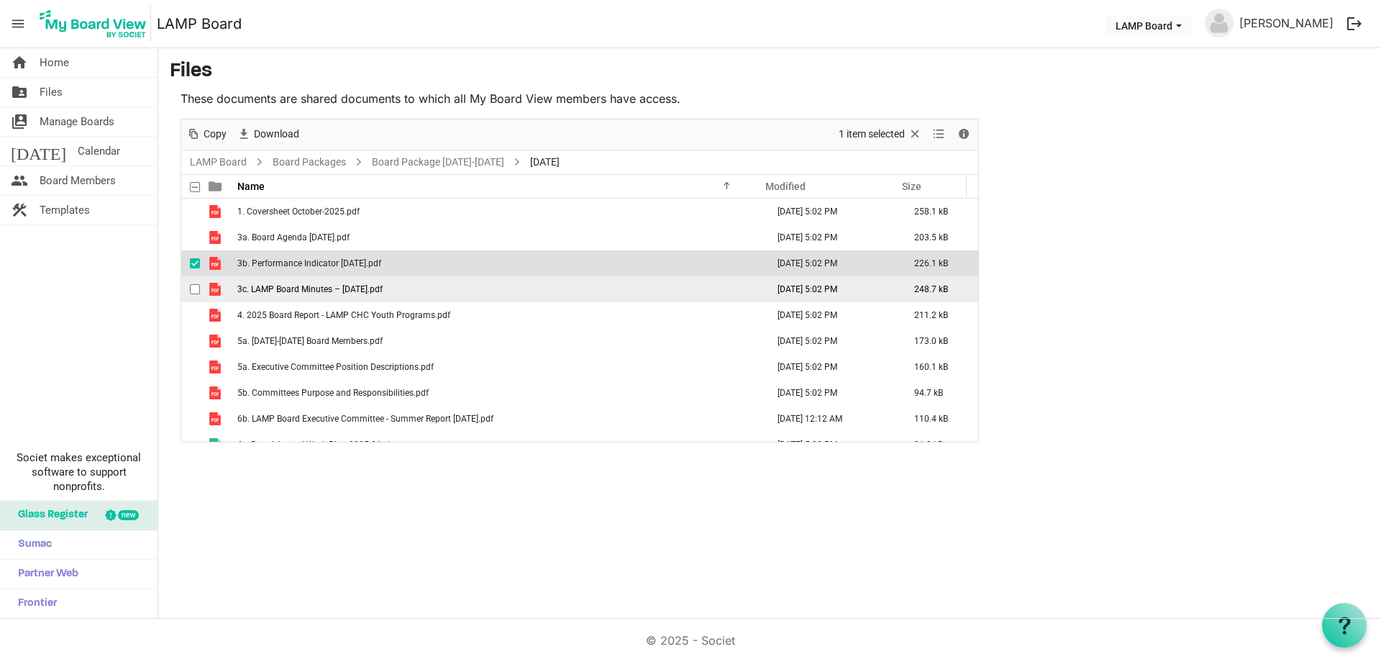
click at [193, 289] on span "checkbox" at bounding box center [195, 289] width 10 height 10
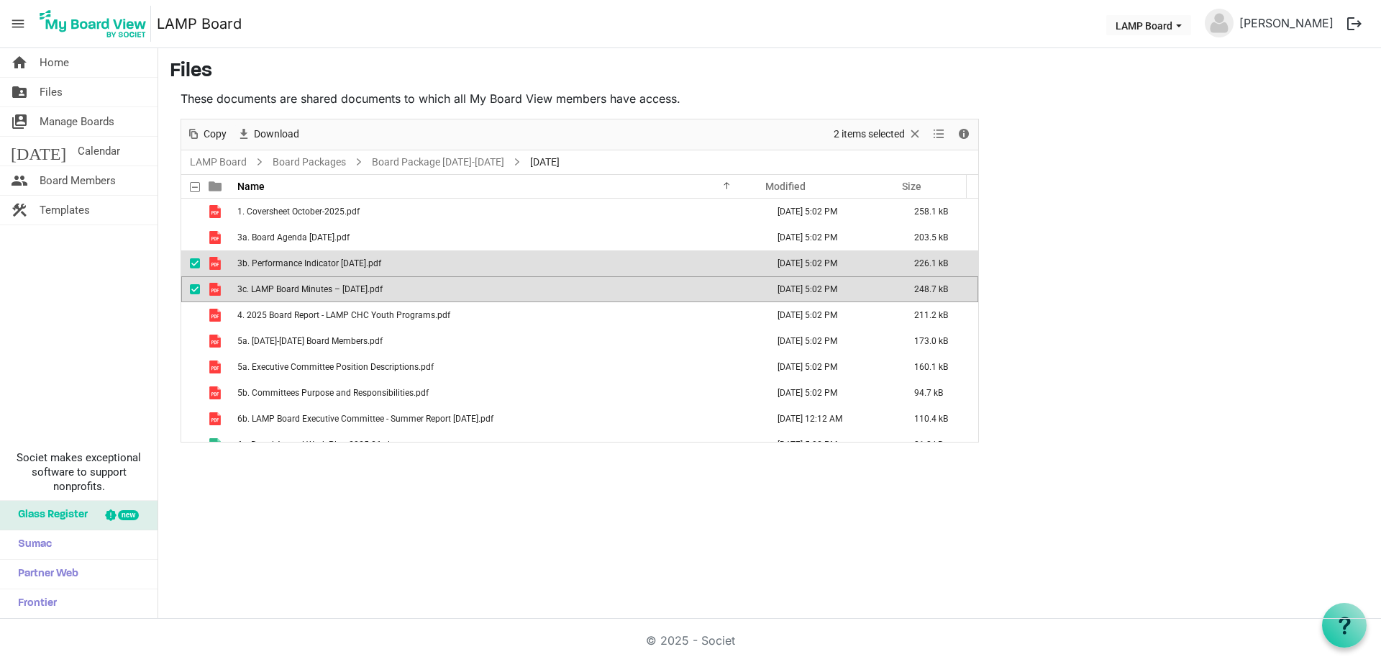
click at [193, 265] on span "checkbox" at bounding box center [195, 263] width 10 height 10
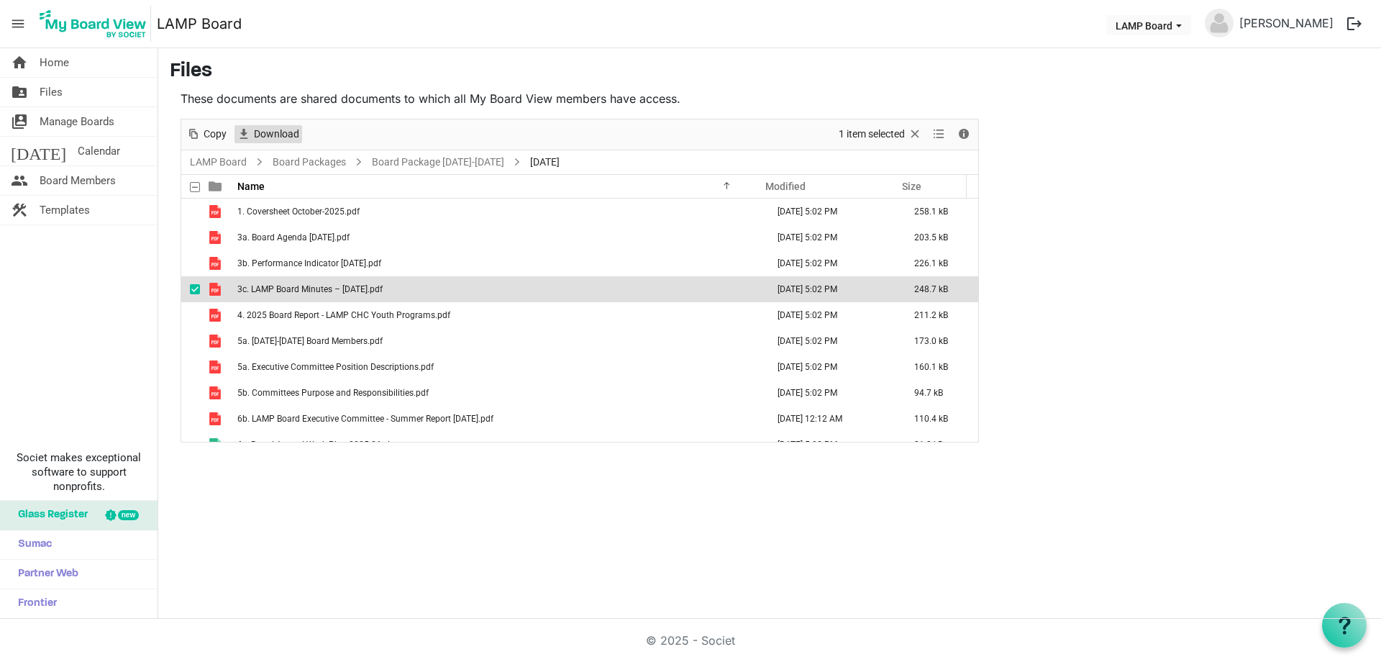
click at [268, 133] on span "Download" at bounding box center [277, 134] width 48 height 18
click at [194, 289] on span "checkbox" at bounding box center [195, 289] width 10 height 10
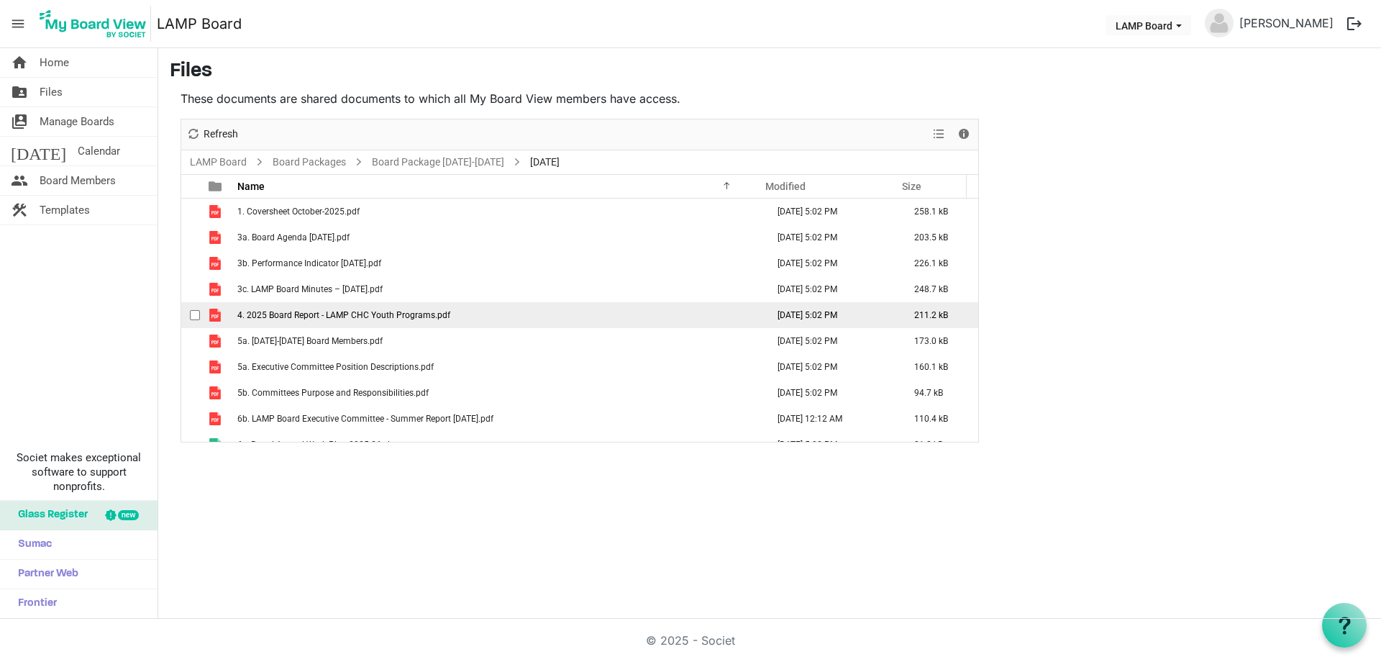
click at [196, 318] on span "checkbox" at bounding box center [195, 315] width 10 height 10
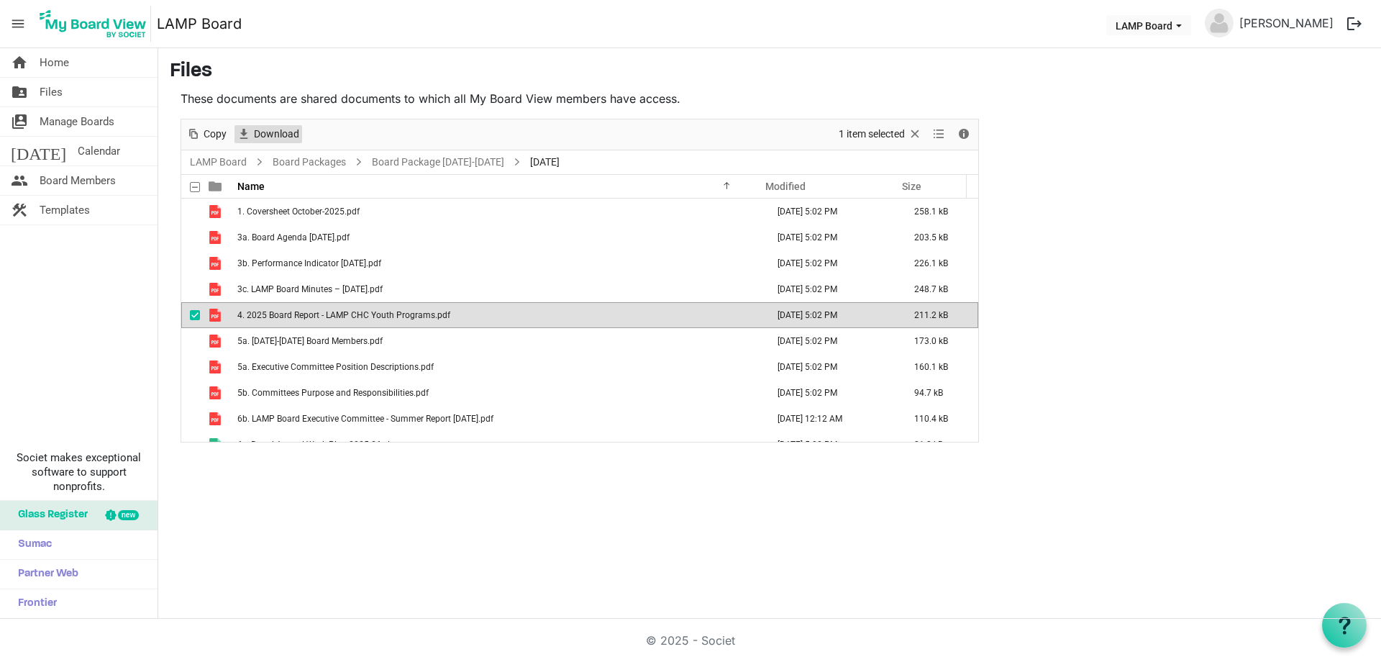
click at [267, 137] on span "Download" at bounding box center [277, 134] width 48 height 18
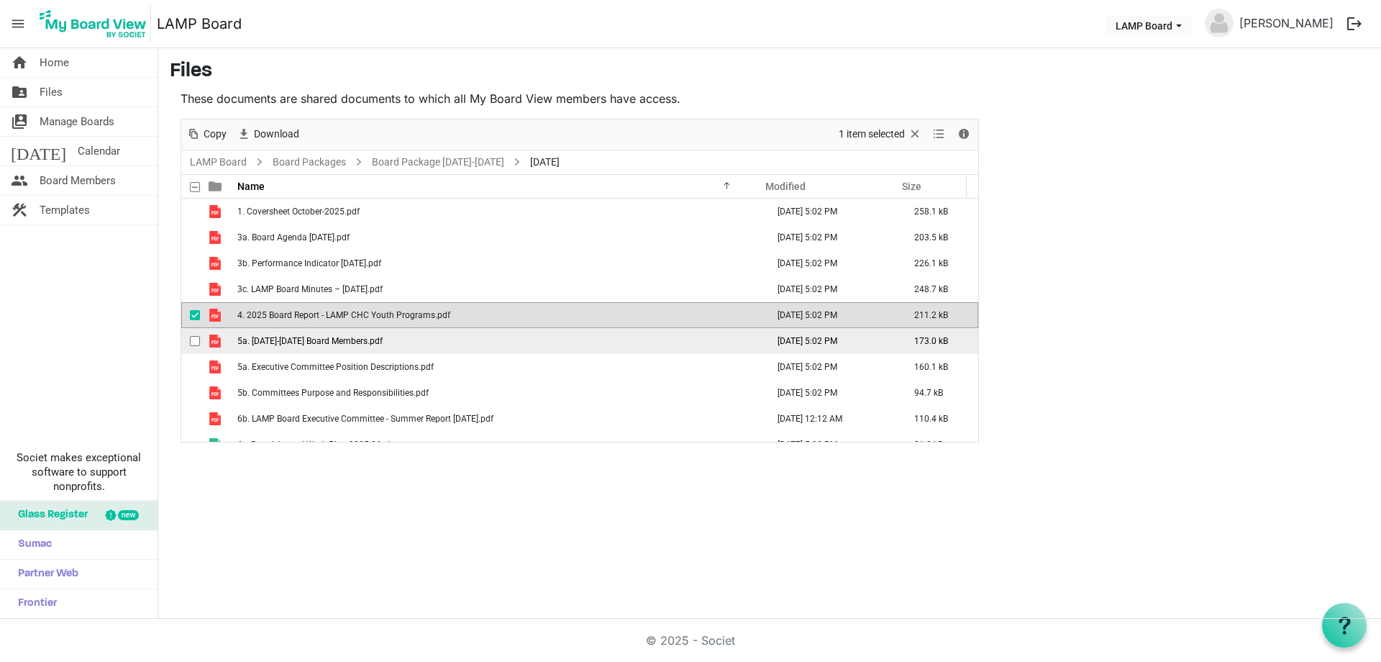
drag, startPoint x: 191, startPoint y: 314, endPoint x: 193, endPoint y: 333, distance: 18.8
click at [191, 314] on span "checkbox" at bounding box center [195, 315] width 10 height 10
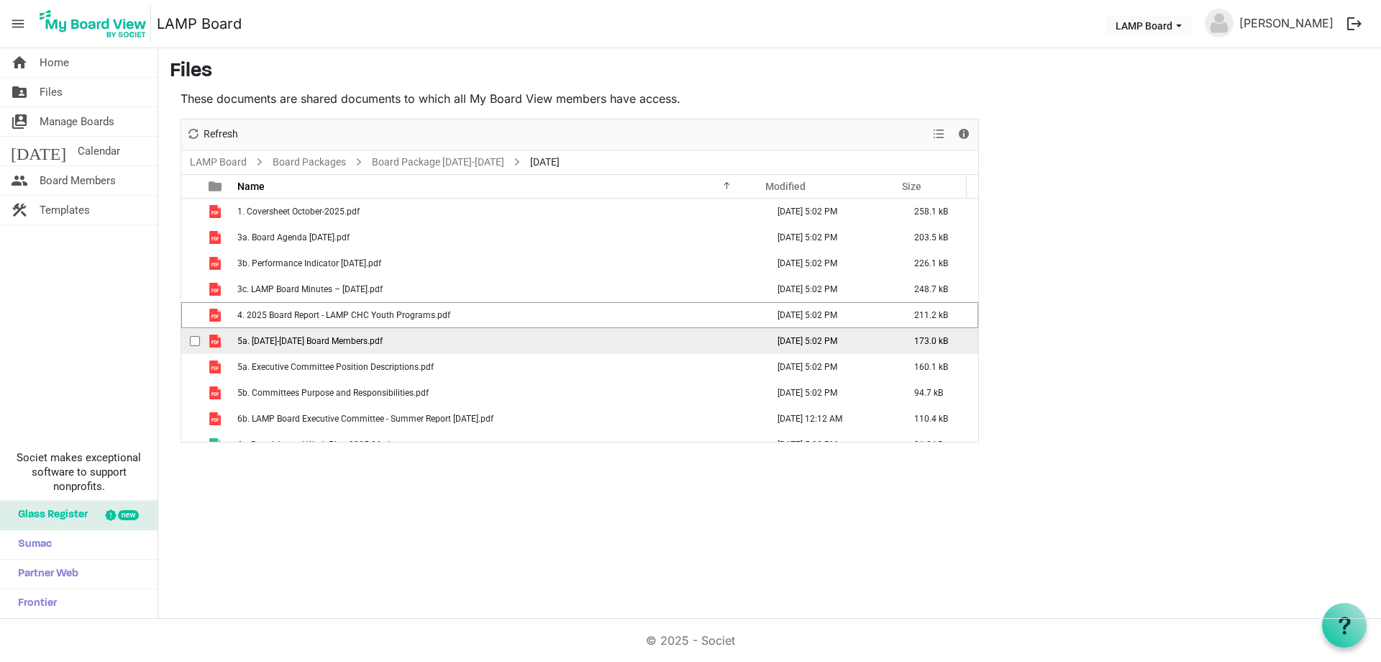
click at [194, 340] on span "checkbox" at bounding box center [195, 341] width 10 height 10
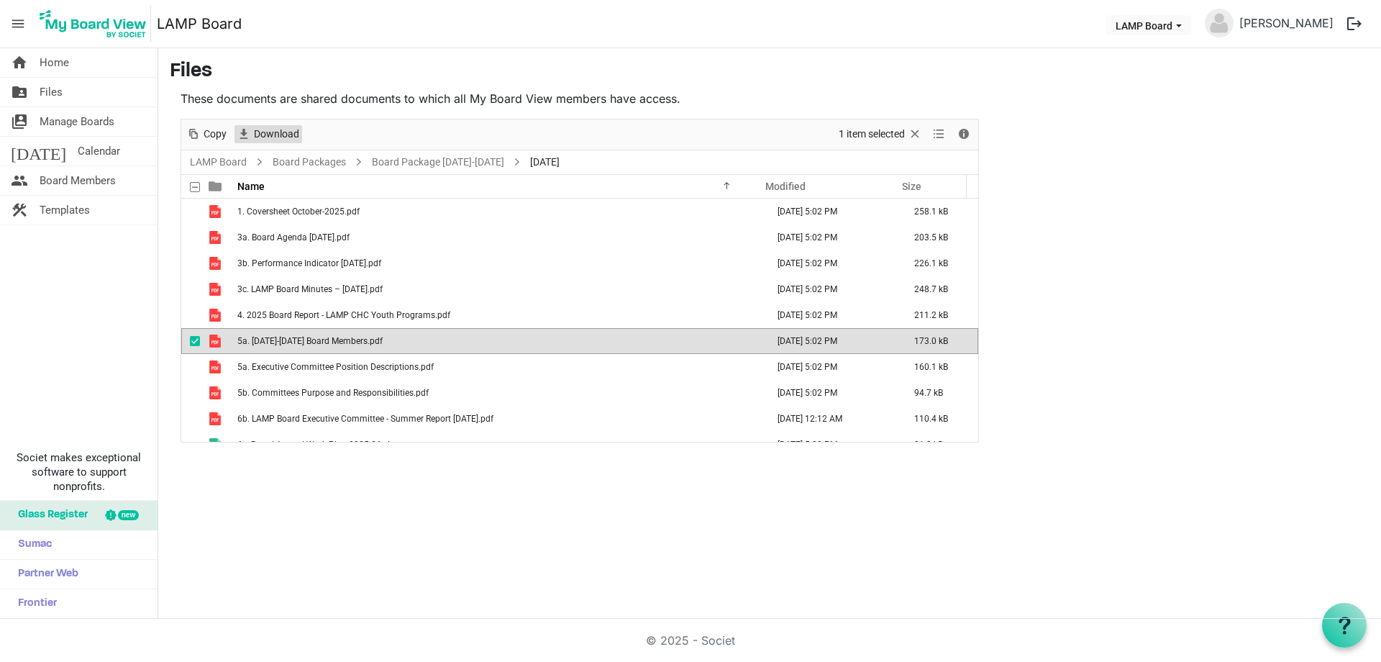
click at [250, 133] on span "Download" at bounding box center [243, 134] width 17 height 18
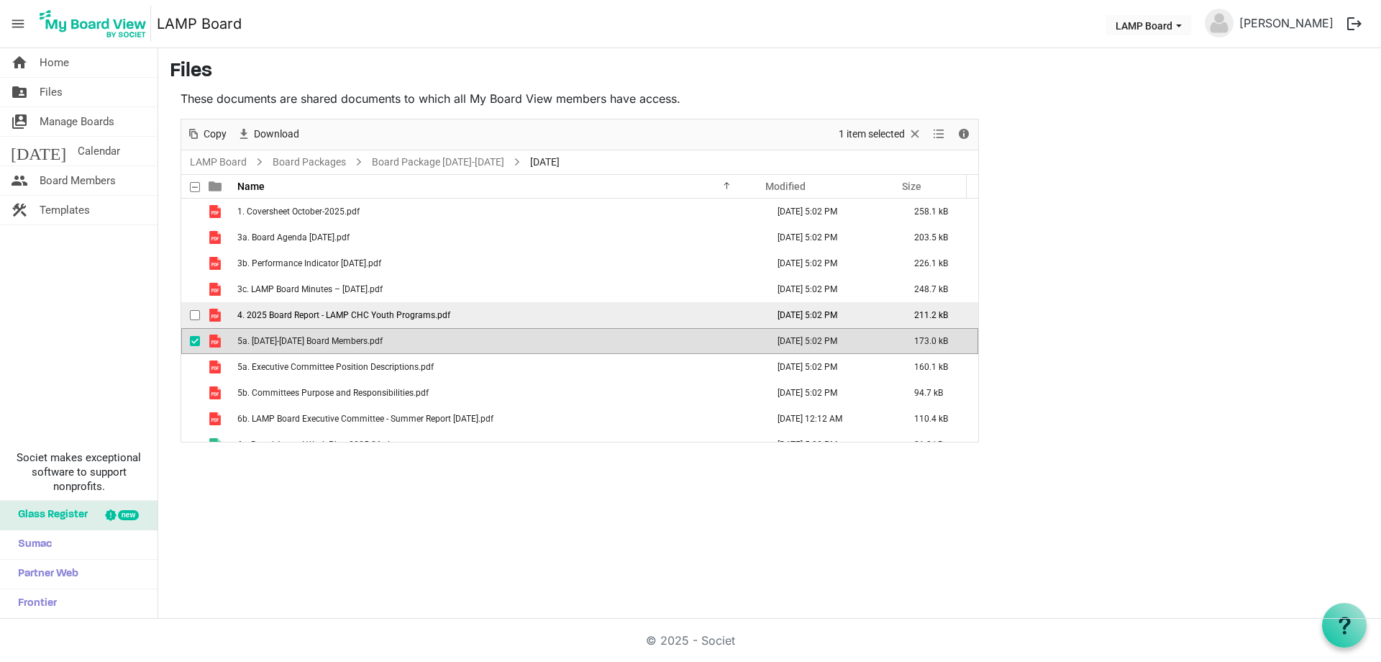
scroll to position [42, 0]
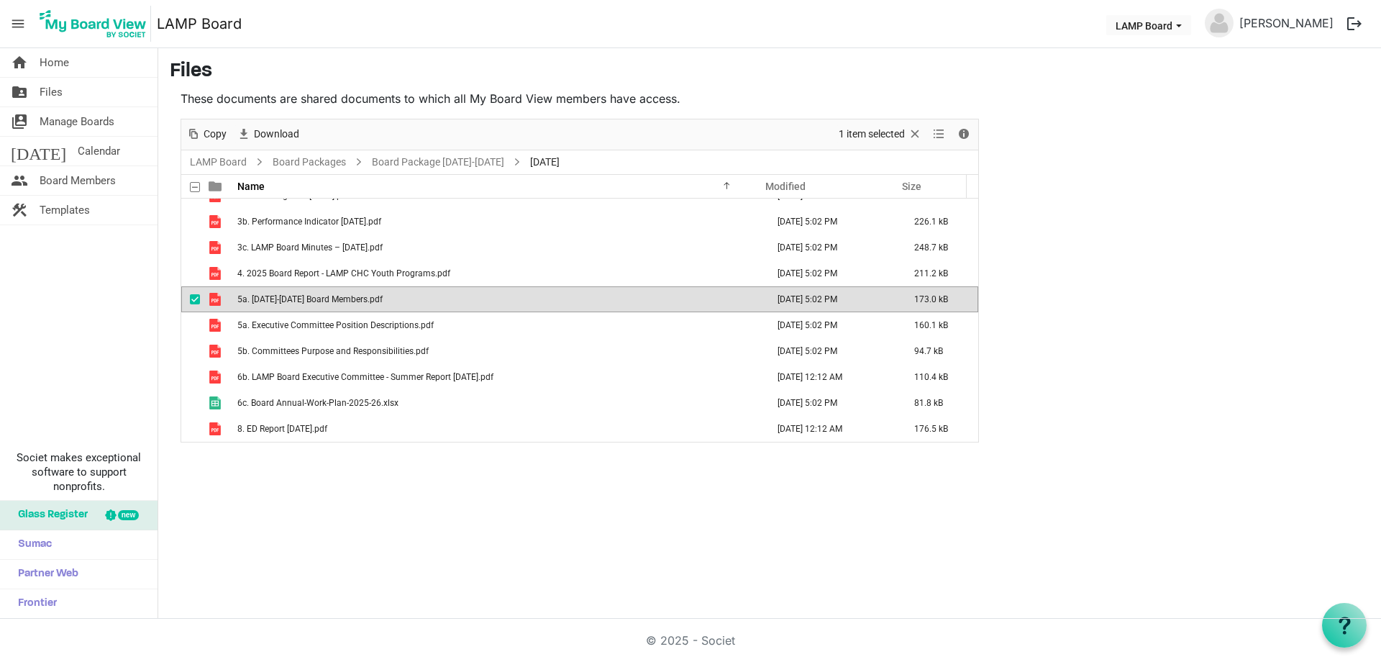
click at [194, 300] on span "checkbox" at bounding box center [195, 299] width 10 height 10
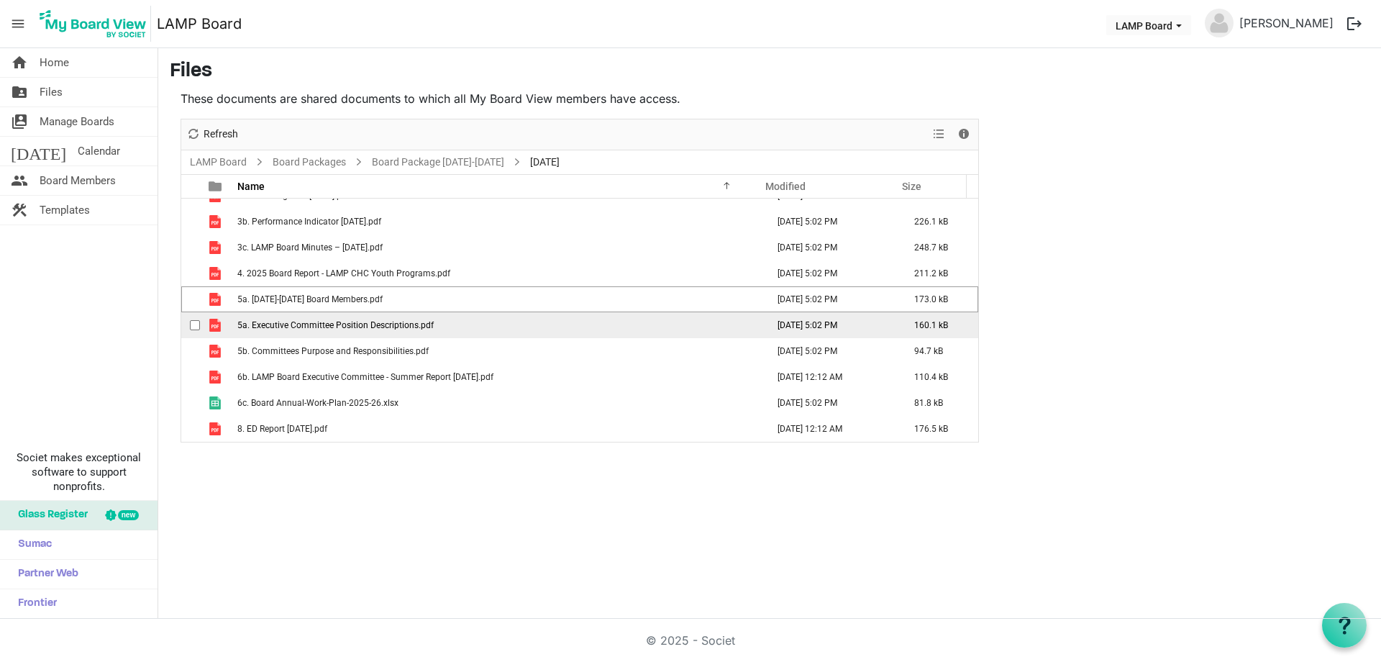
click at [193, 327] on span "checkbox" at bounding box center [195, 325] width 10 height 10
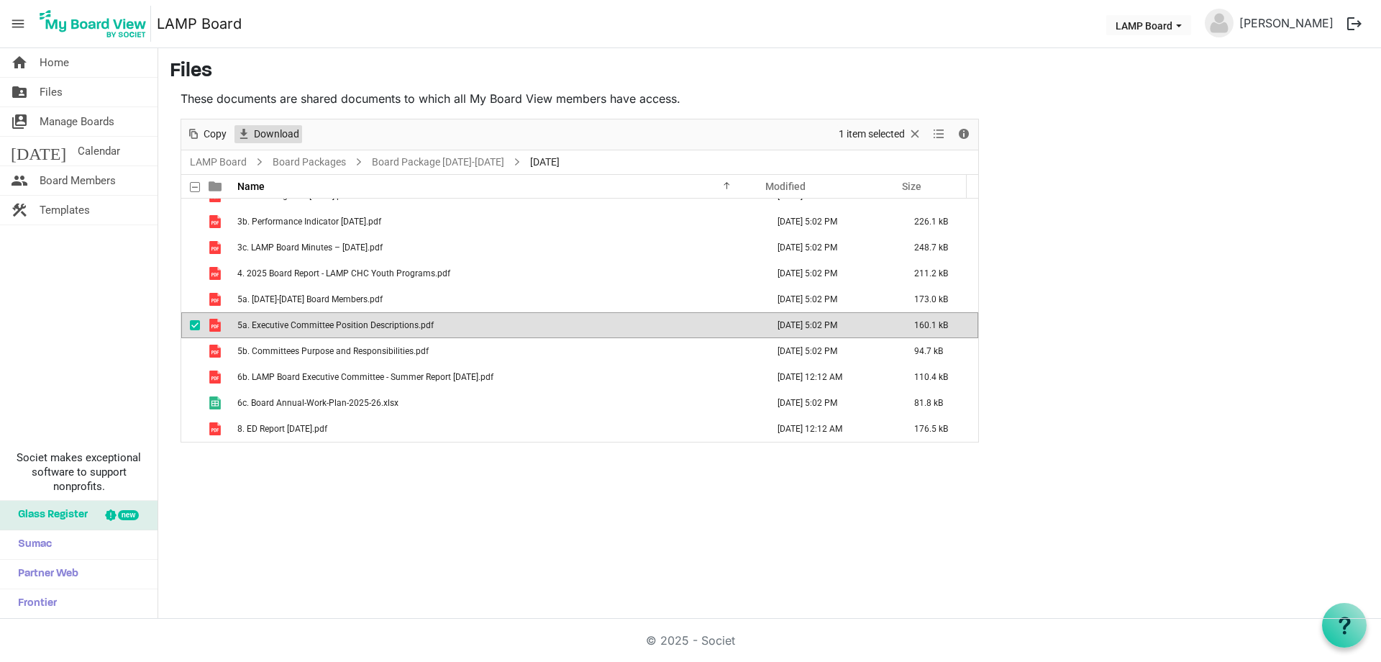
click at [269, 135] on span "Download" at bounding box center [277, 134] width 48 height 18
click at [194, 325] on span "checkbox" at bounding box center [195, 325] width 10 height 10
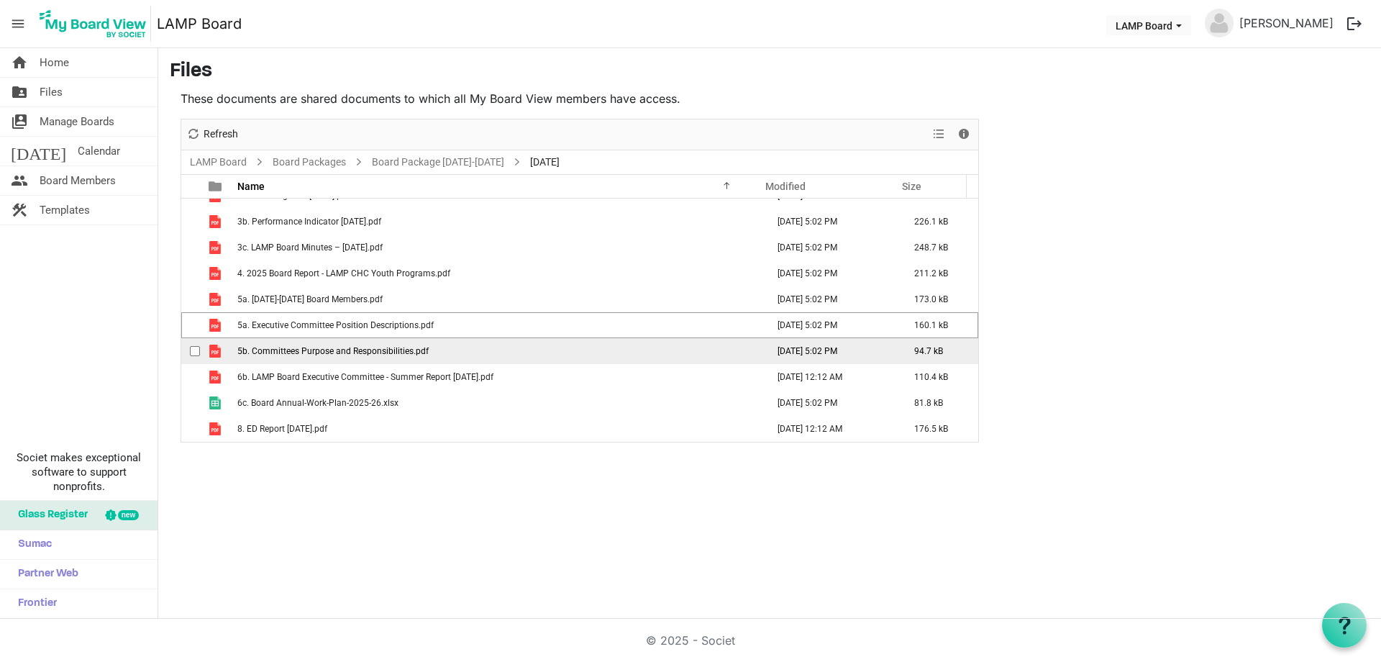
click at [193, 352] on span "checkbox" at bounding box center [195, 351] width 10 height 10
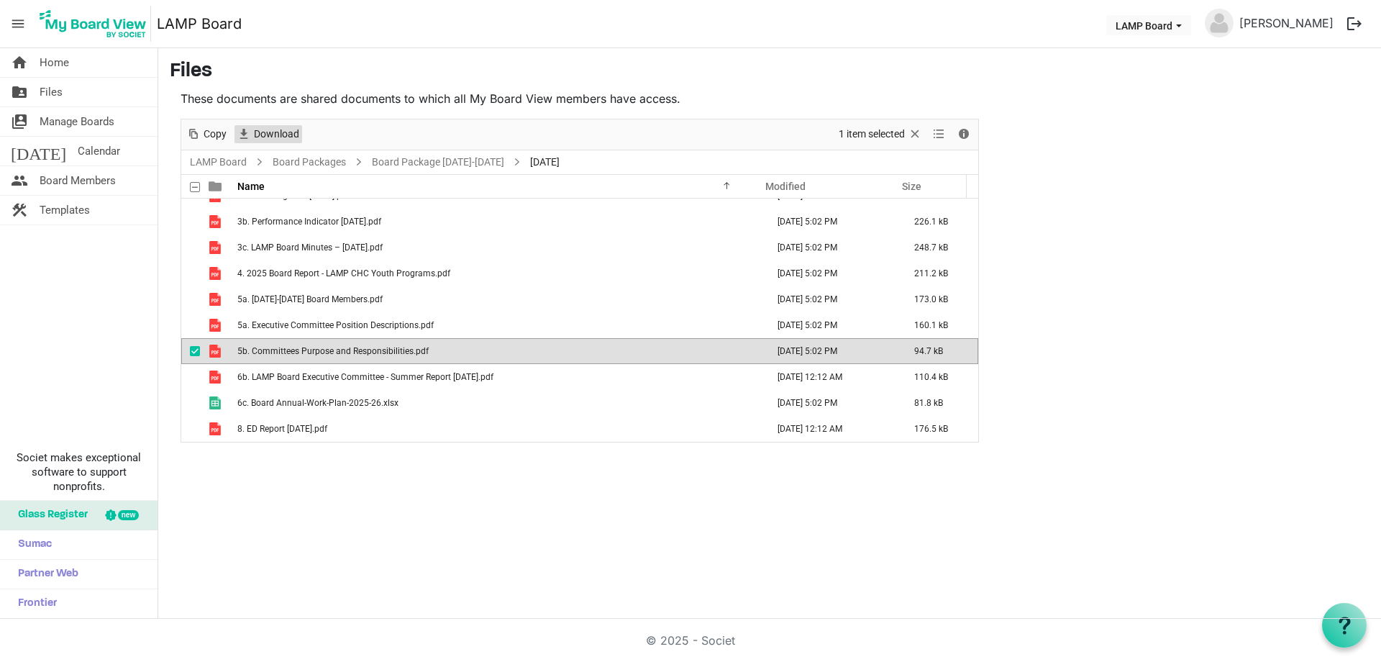
click at [260, 133] on span "Download" at bounding box center [277, 134] width 48 height 18
click at [194, 350] on span "checkbox" at bounding box center [195, 351] width 10 height 10
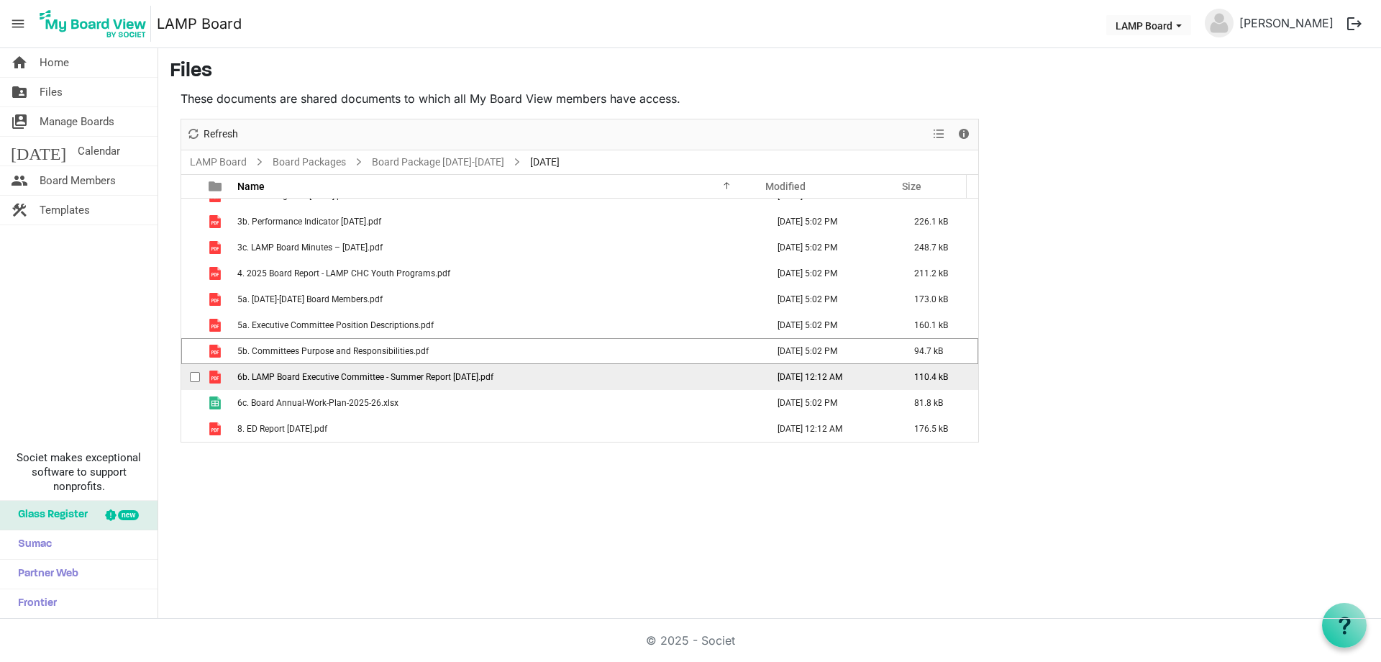
click at [193, 381] on span "checkbox" at bounding box center [195, 377] width 10 height 10
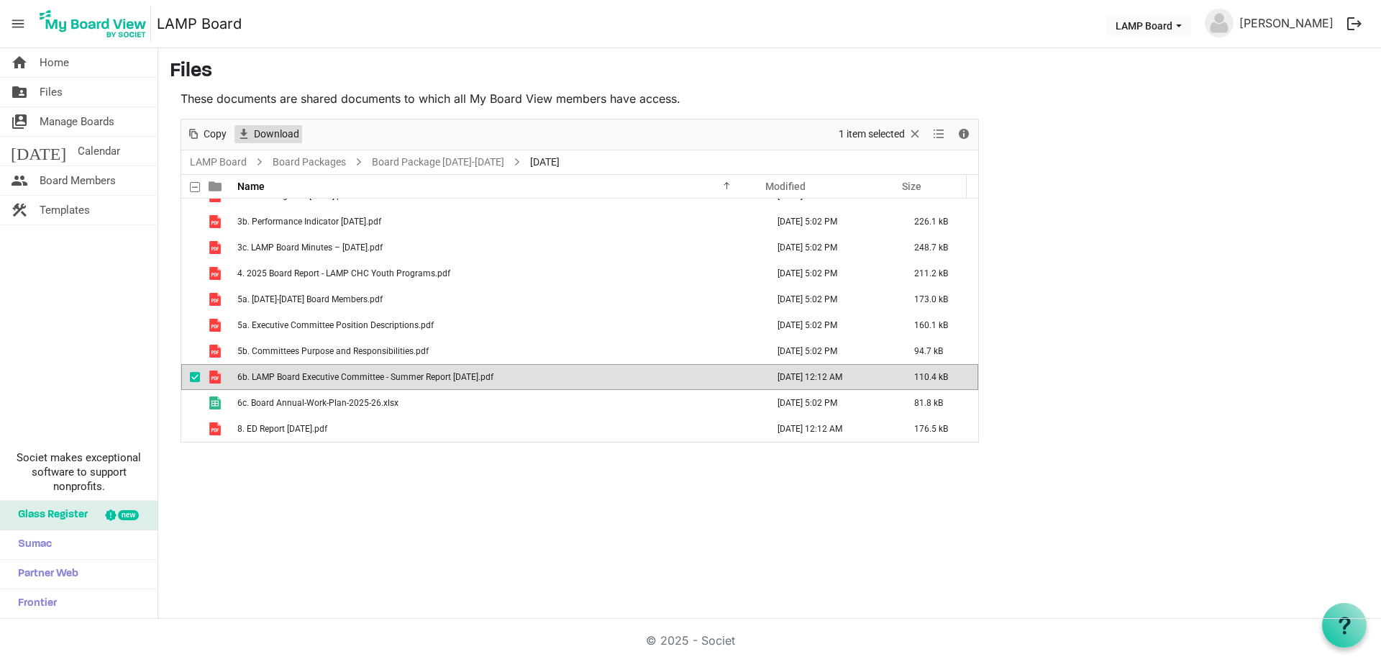
click at [263, 140] on span "Download" at bounding box center [277, 134] width 48 height 18
click at [191, 376] on span "checkbox" at bounding box center [195, 377] width 10 height 10
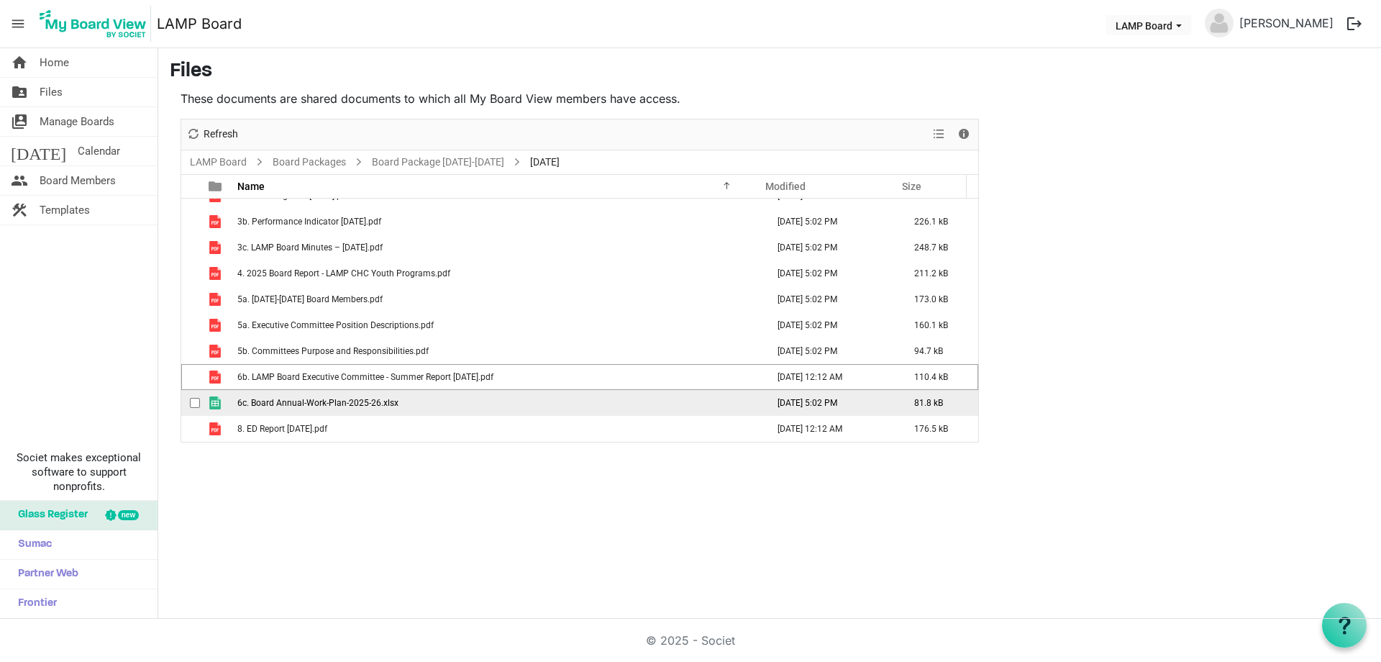
click at [191, 404] on span "checkbox" at bounding box center [195, 403] width 10 height 10
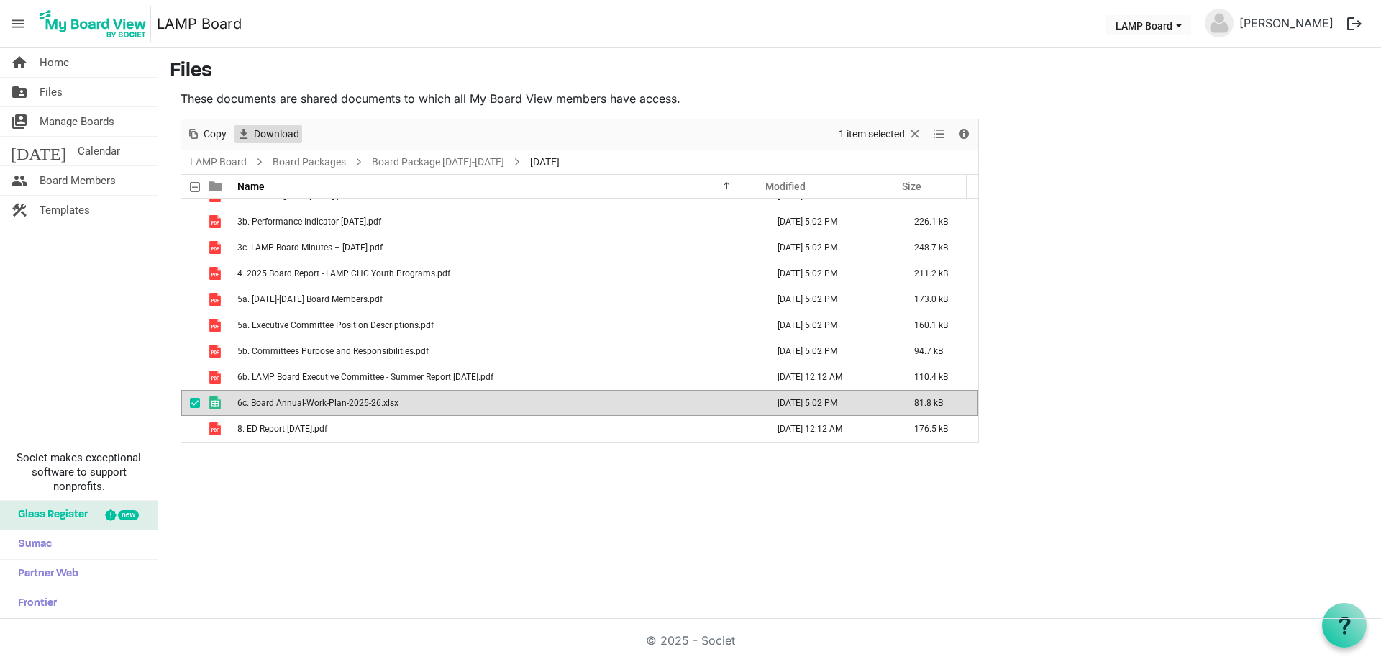
click at [268, 130] on span "Download" at bounding box center [277, 134] width 48 height 18
click at [196, 401] on span "checkbox" at bounding box center [195, 403] width 10 height 10
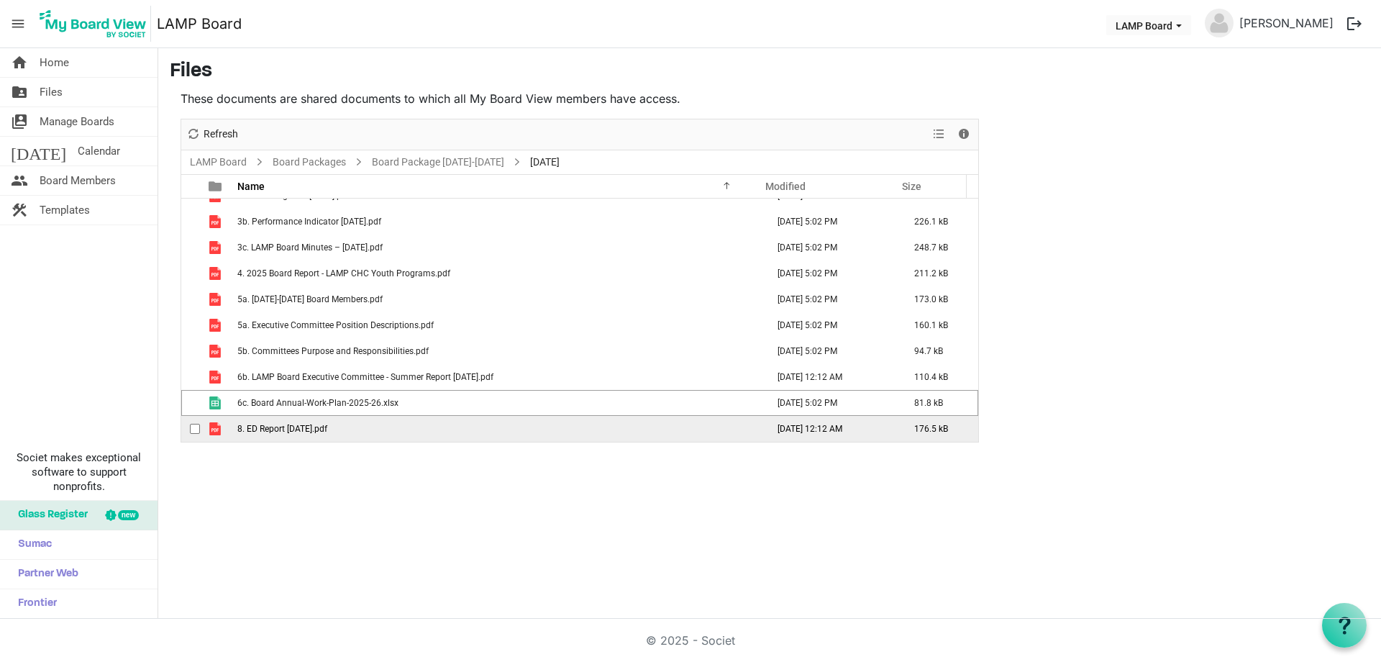
click at [190, 431] on span "checkbox" at bounding box center [195, 429] width 10 height 10
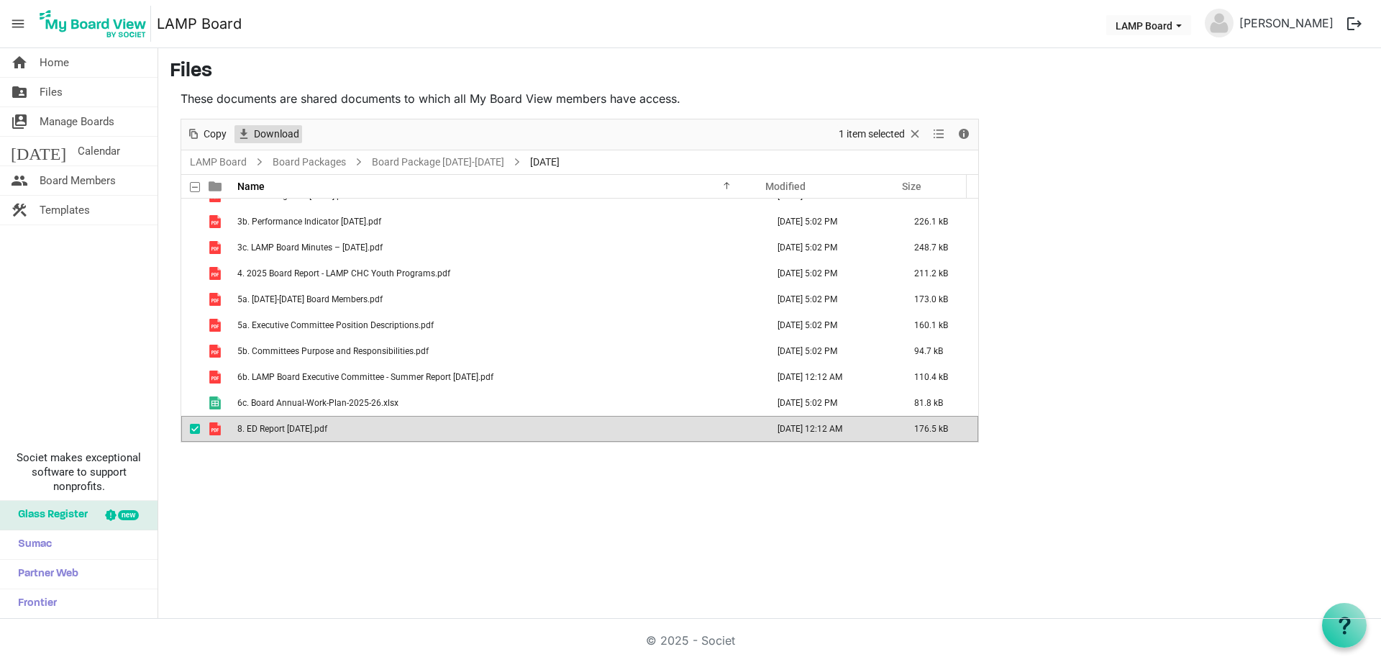
click at [278, 135] on span "Download" at bounding box center [277, 134] width 48 height 18
click at [194, 187] on span at bounding box center [195, 187] width 10 height 10
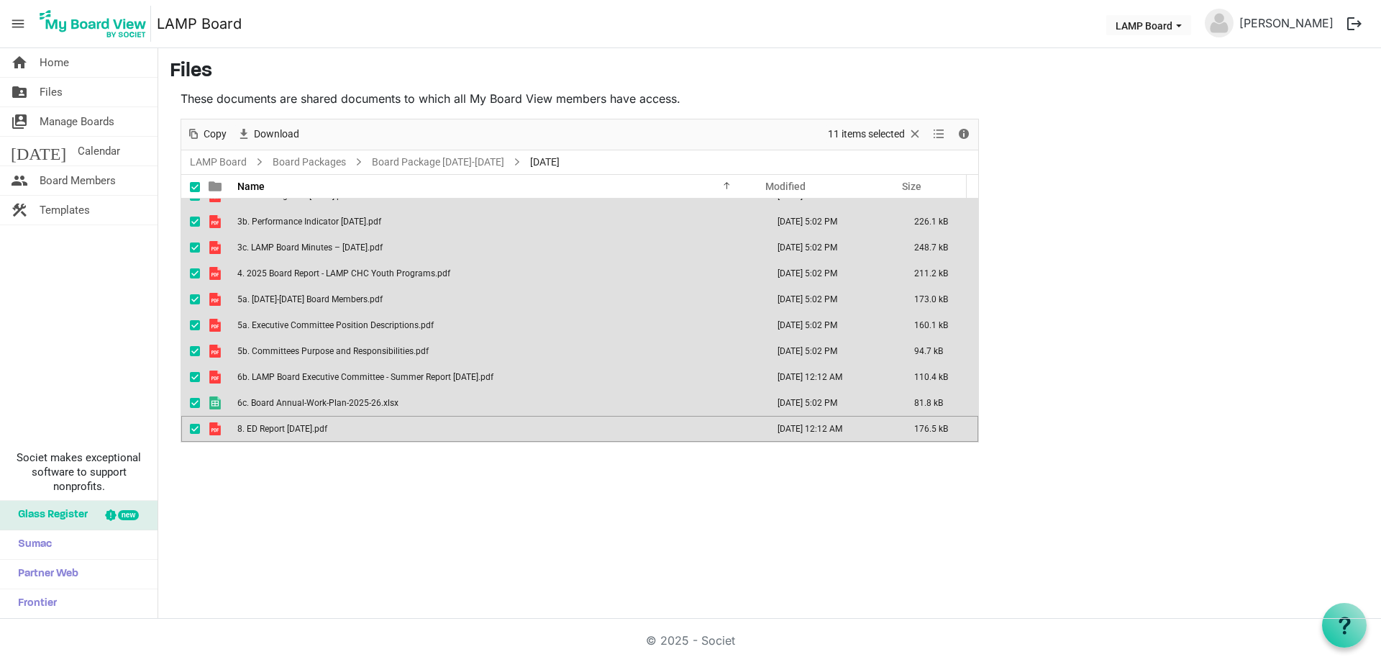
click at [253, 488] on div "home Home folder_shared Files switch_account Manage Boards [DATE] Calendar peop…" at bounding box center [690, 333] width 1381 height 571
